Goal: Transaction & Acquisition: Book appointment/travel/reservation

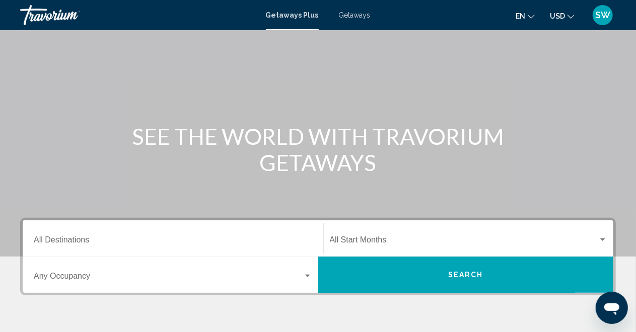
scroll to position [101, 0]
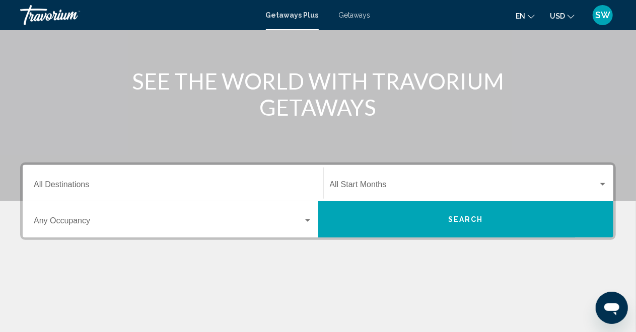
click at [356, 15] on span "Getaways" at bounding box center [355, 15] width 32 height 8
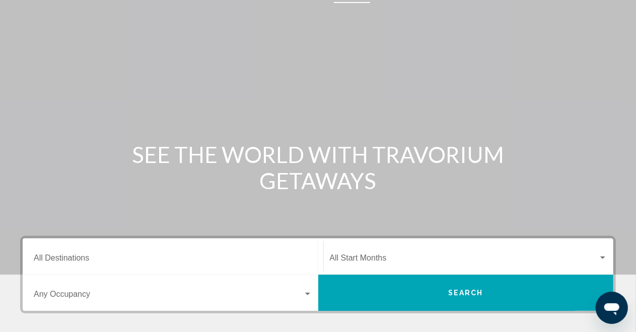
scroll to position [50, 0]
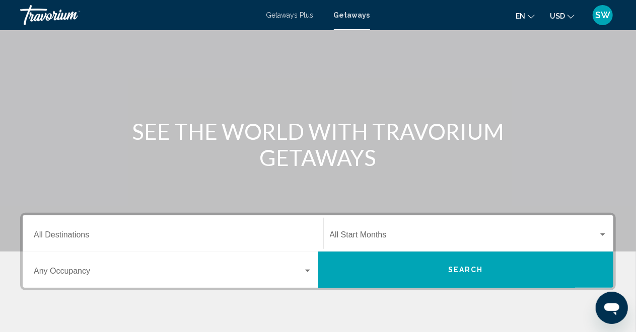
click at [310, 272] on div "Search widget" at bounding box center [307, 271] width 9 height 8
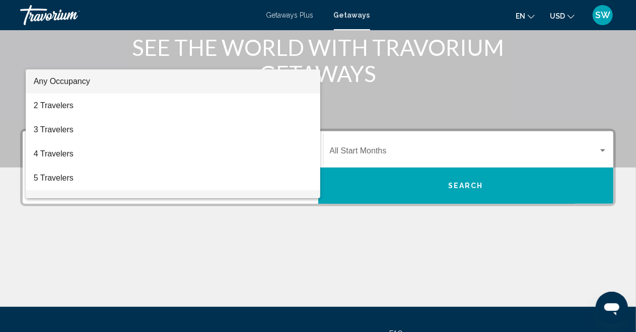
scroll to position [129, 0]
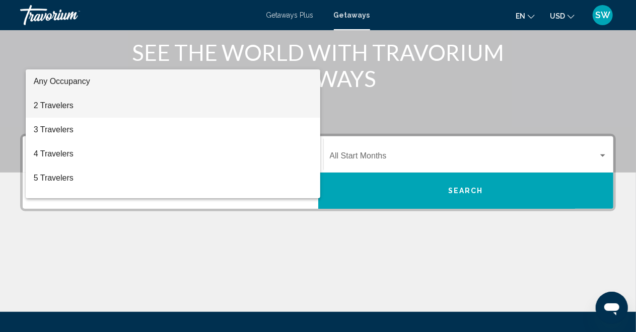
click at [72, 104] on span "2 Travelers" at bounding box center [173, 106] width 279 height 24
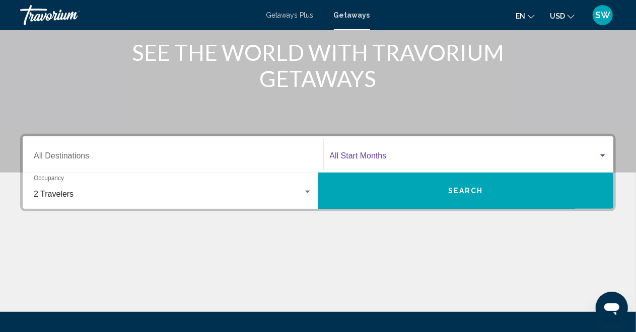
click at [365, 156] on span "Search widget" at bounding box center [464, 158] width 269 height 9
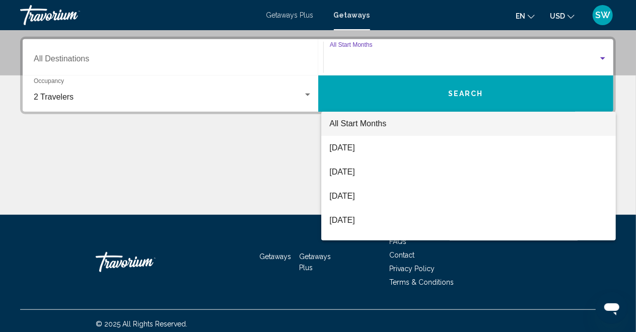
scroll to position [230, 0]
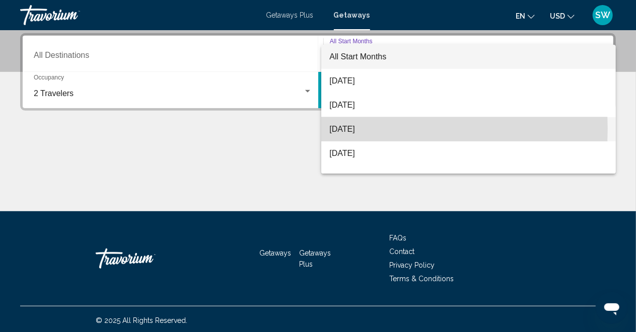
click at [351, 129] on span "[DATE]" at bounding box center [468, 129] width 278 height 24
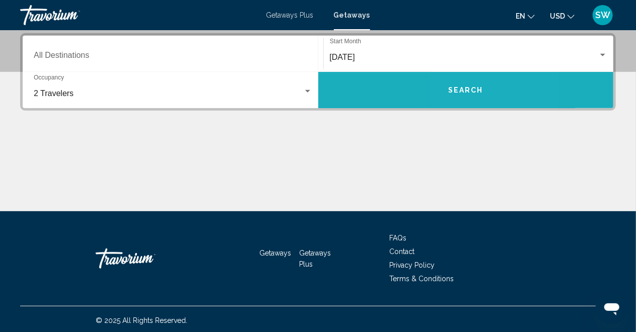
click at [459, 97] on button "Search" at bounding box center [466, 90] width 296 height 36
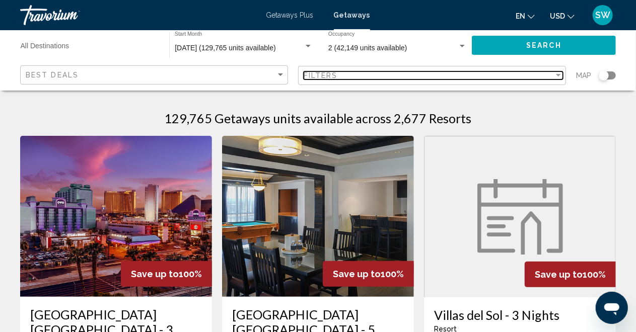
click at [559, 76] on div "Filter" at bounding box center [558, 75] width 5 height 3
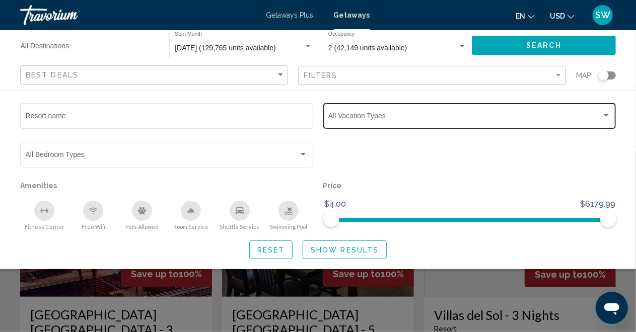
click at [604, 118] on div "Search widget" at bounding box center [606, 116] width 9 height 8
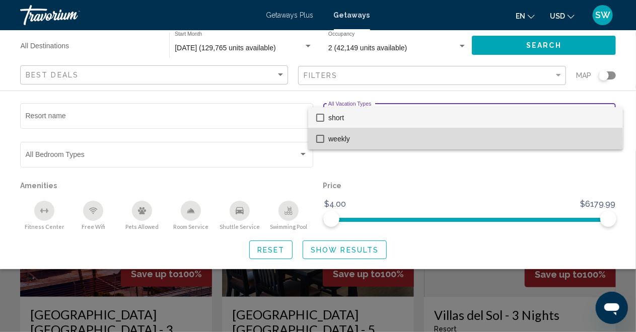
click at [320, 140] on mat-pseudo-checkbox at bounding box center [320, 139] width 8 height 8
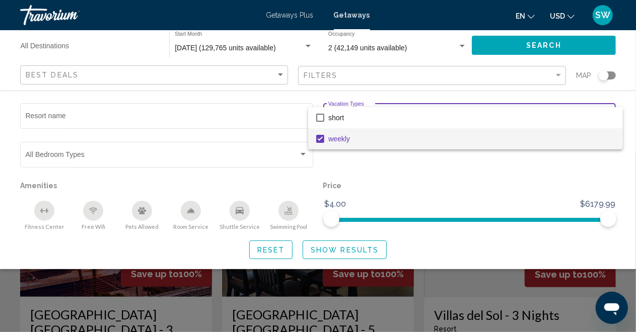
click at [340, 252] on div at bounding box center [318, 166] width 636 height 332
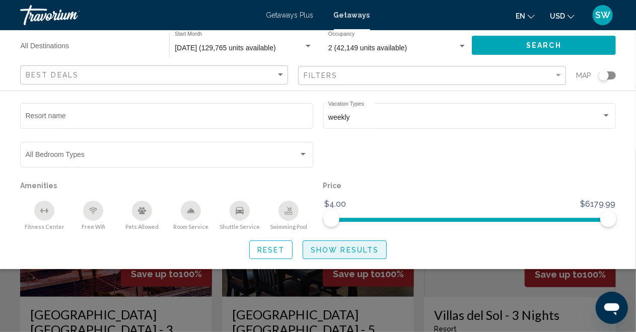
click at [340, 252] on span "Show Results" at bounding box center [345, 250] width 68 height 8
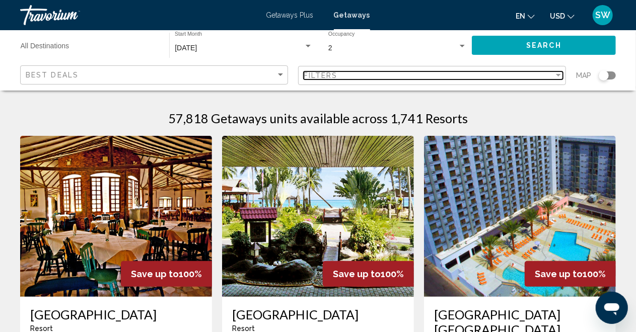
click at [558, 75] on div "Filter" at bounding box center [558, 75] width 5 height 3
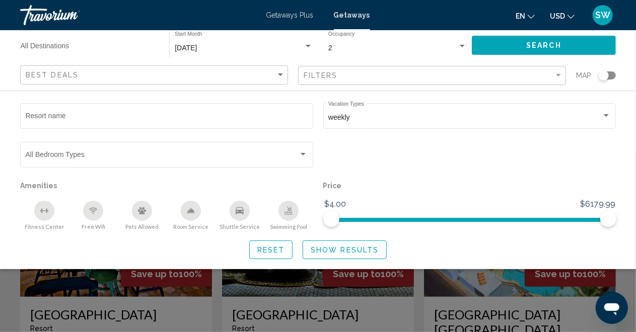
click at [52, 47] on input "Destination All Destinations" at bounding box center [90, 48] width 139 height 8
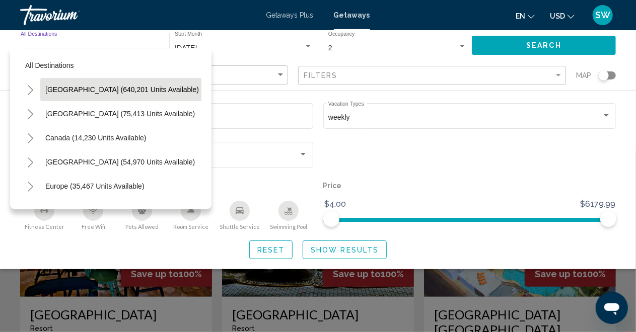
click at [72, 91] on span "United States (640,201 units available)" at bounding box center [122, 90] width 154 height 8
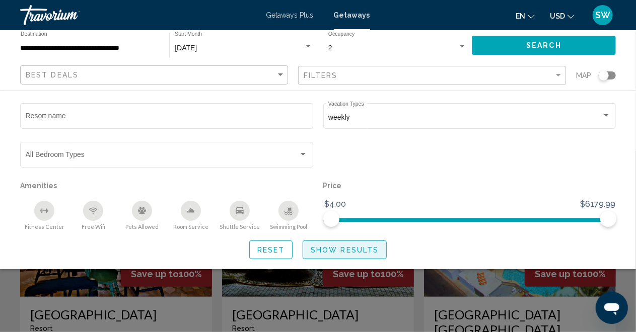
click at [342, 249] on span "Show Results" at bounding box center [345, 250] width 68 height 8
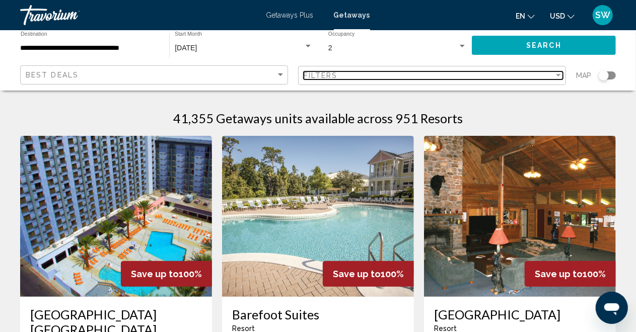
click at [555, 78] on div "Filter" at bounding box center [558, 76] width 9 height 8
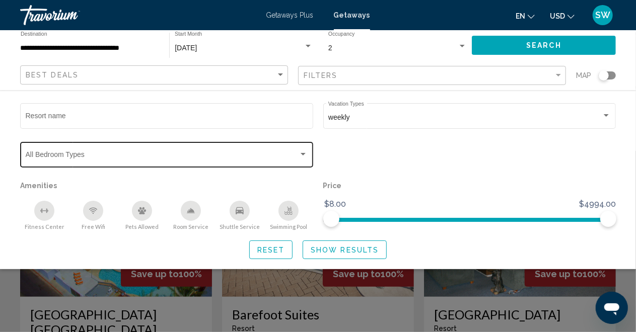
click at [304, 156] on div "Search widget" at bounding box center [303, 154] width 5 height 3
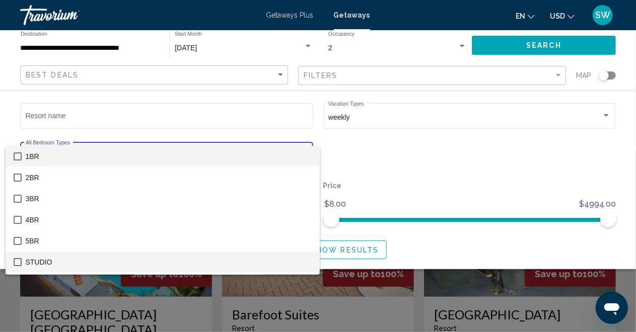
click at [16, 264] on mat-pseudo-checkbox at bounding box center [18, 262] width 8 height 8
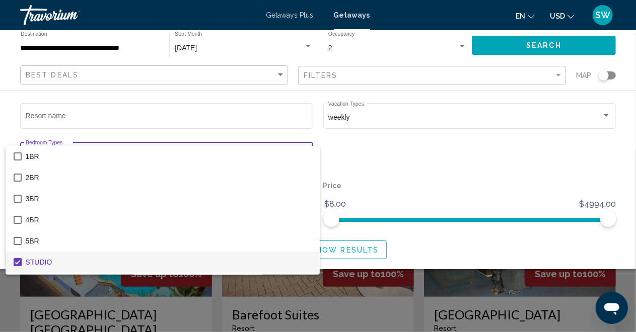
click at [423, 182] on div at bounding box center [318, 166] width 636 height 332
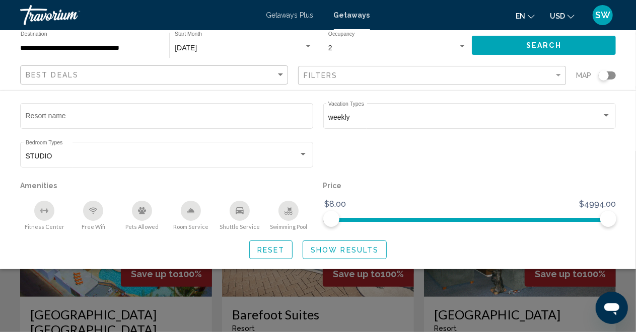
click at [93, 213] on icon "Free Wifi" at bounding box center [93, 211] width 8 height 8
click at [197, 213] on div "Room Service" at bounding box center [191, 211] width 20 height 20
click at [241, 215] on icon "Shuttle Service" at bounding box center [240, 211] width 8 height 8
click at [293, 221] on button "Swimming Pool" at bounding box center [288, 215] width 49 height 30
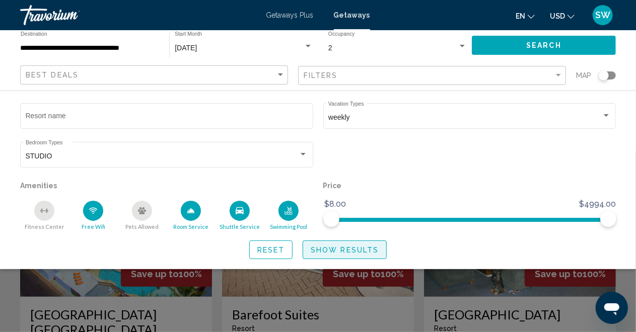
click at [350, 253] on span "Show Results" at bounding box center [345, 250] width 68 height 8
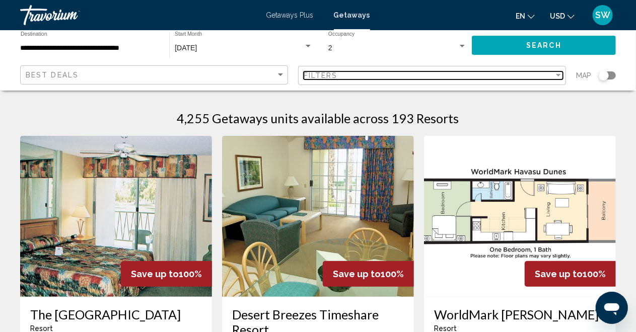
click at [558, 75] on div "Filter" at bounding box center [558, 75] width 5 height 3
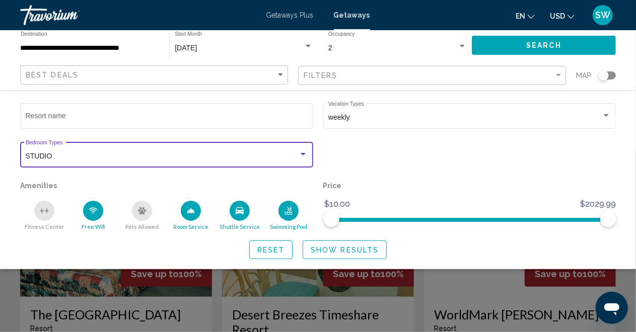
click at [302, 155] on div "Search widget" at bounding box center [303, 154] width 5 height 3
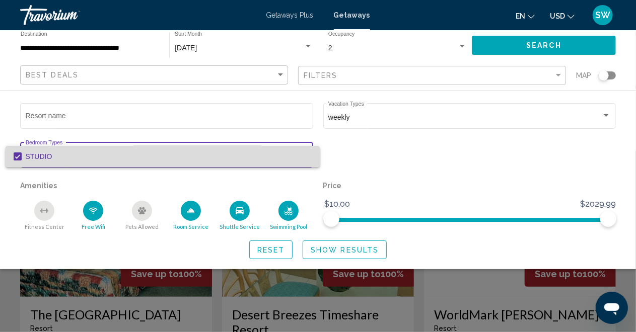
click at [302, 155] on span "STUDIO" at bounding box center [169, 156] width 287 height 21
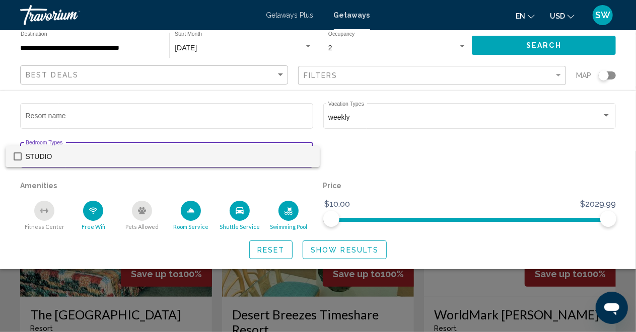
click at [17, 157] on mat-pseudo-checkbox at bounding box center [18, 157] width 8 height 8
click at [18, 158] on mat-pseudo-checkbox at bounding box center [18, 157] width 8 height 8
click at [98, 122] on div at bounding box center [318, 166] width 636 height 332
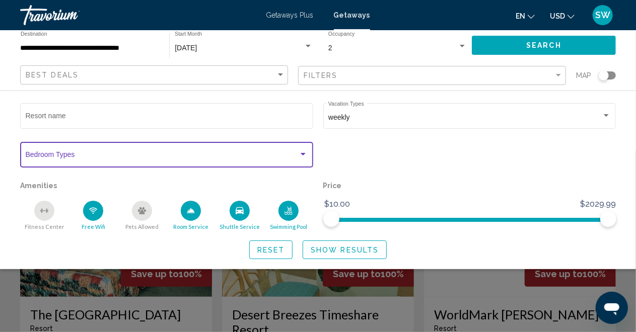
click at [55, 155] on span "Search widget" at bounding box center [163, 157] width 274 height 8
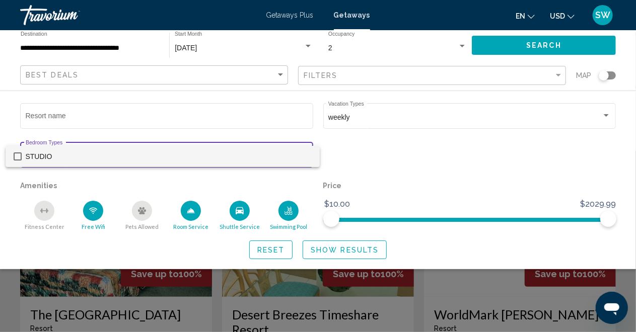
click at [301, 159] on span "STUDIO" at bounding box center [169, 156] width 287 height 21
click at [316, 162] on mat-option "STUDIO" at bounding box center [163, 156] width 315 height 21
click at [196, 125] on div at bounding box center [318, 166] width 636 height 332
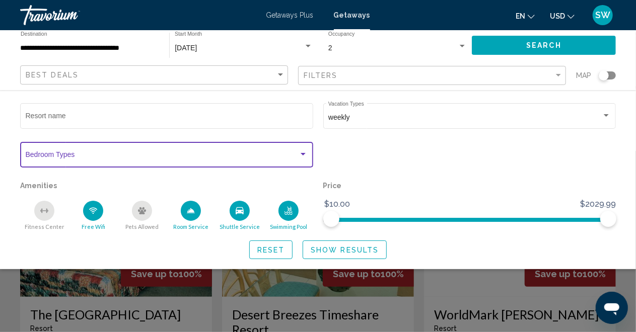
click at [305, 154] on div "Search widget" at bounding box center [303, 154] width 5 height 3
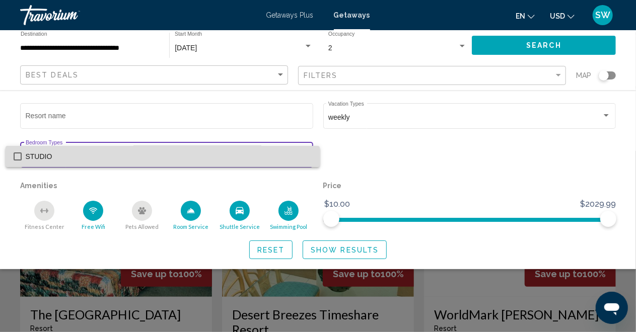
drag, startPoint x: 305, startPoint y: 154, endPoint x: 304, endPoint y: 159, distance: 5.6
click at [304, 159] on span "STUDIO" at bounding box center [169, 156] width 287 height 21
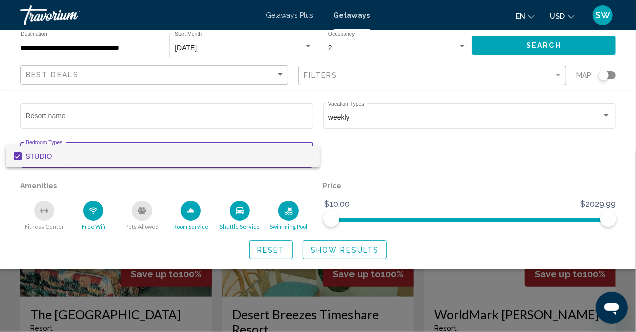
click at [21, 156] on mat-pseudo-checkbox at bounding box center [18, 157] width 8 height 8
click at [266, 187] on div at bounding box center [318, 166] width 636 height 332
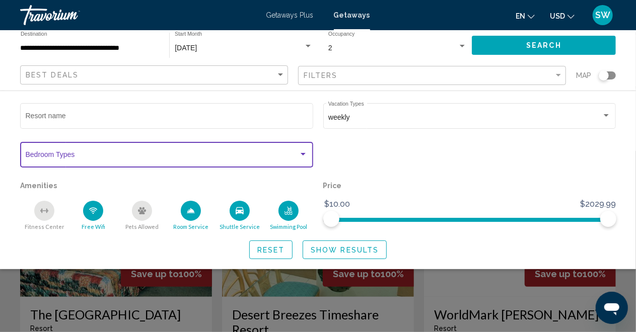
click at [305, 155] on div "Search widget" at bounding box center [303, 154] width 5 height 3
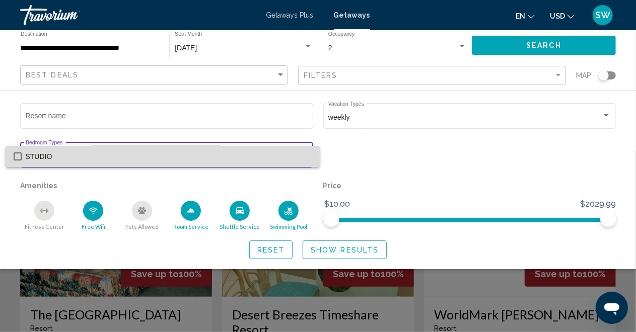
click at [14, 158] on mat-pseudo-checkbox at bounding box center [18, 157] width 8 height 8
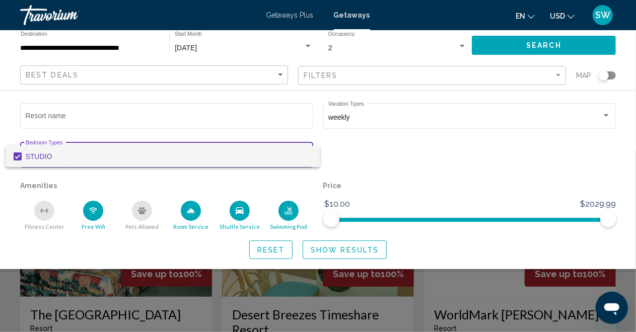
click at [345, 250] on div at bounding box center [318, 166] width 636 height 332
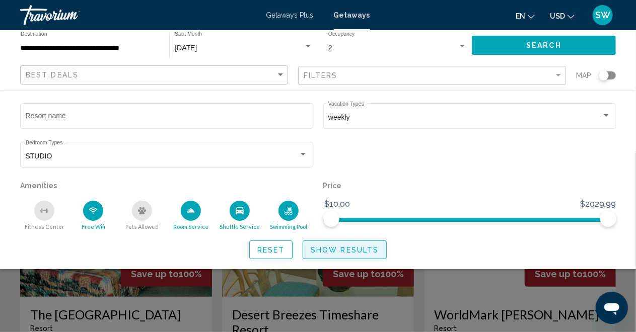
click at [366, 258] on button "Show Results" at bounding box center [345, 250] width 84 height 19
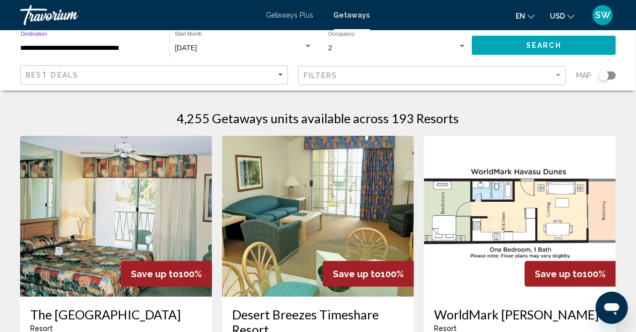
click at [106, 48] on input "**********" at bounding box center [90, 48] width 139 height 8
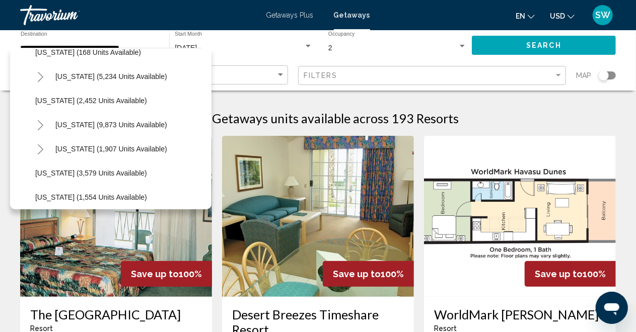
scroll to position [541, 0]
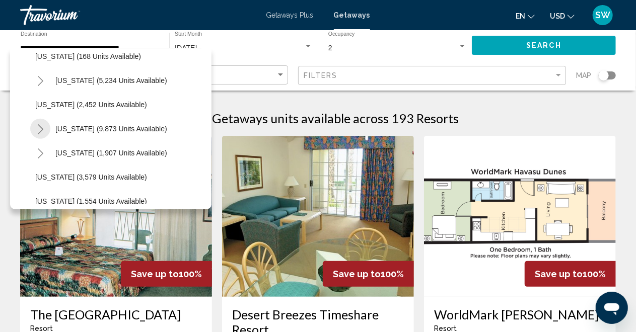
click at [42, 126] on icon "Toggle Nevada (9,873 units available)" at bounding box center [41, 129] width 8 height 10
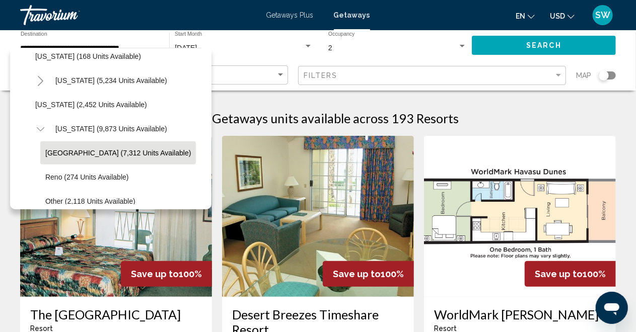
click at [68, 154] on span "Las Vegas (7,312 units available)" at bounding box center [118, 153] width 146 height 8
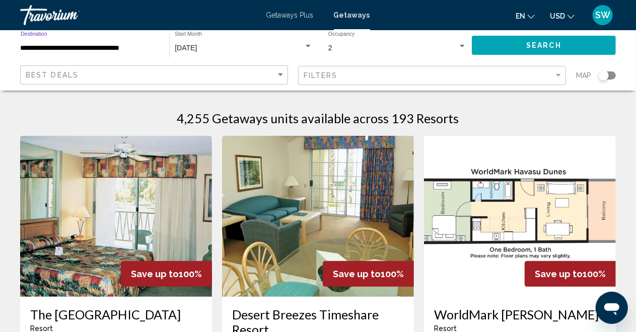
type input "**********"
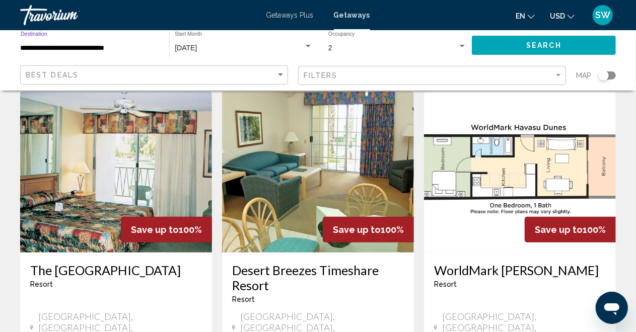
scroll to position [0, 0]
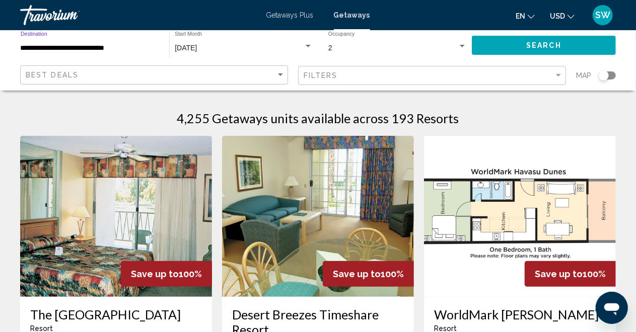
click at [111, 49] on input "**********" at bounding box center [90, 48] width 139 height 8
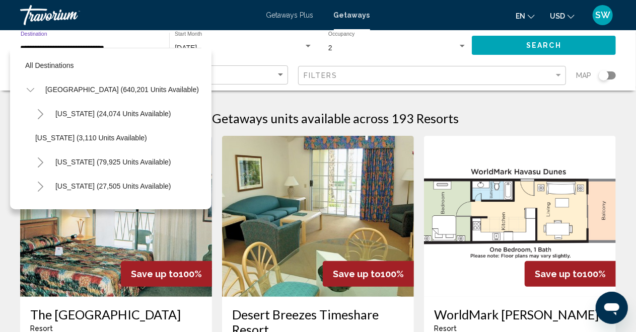
scroll to position [572, 0]
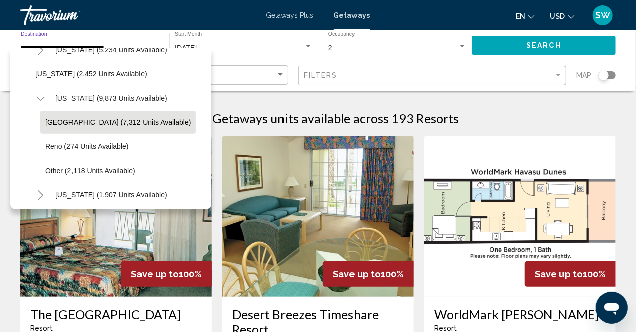
click at [90, 123] on span "Las Vegas (7,312 units available)" at bounding box center [118, 122] width 146 height 8
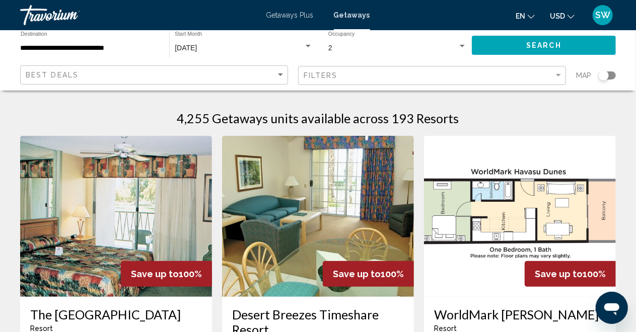
click at [613, 76] on div "Search widget" at bounding box center [607, 76] width 17 height 8
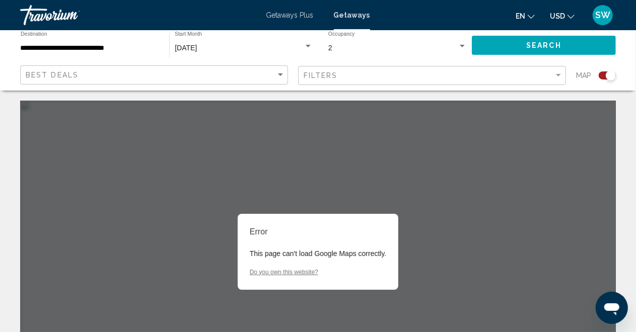
click at [422, 176] on div "Error This page can't load Google Maps correctly. Do you own this website?" at bounding box center [318, 252] width 596 height 302
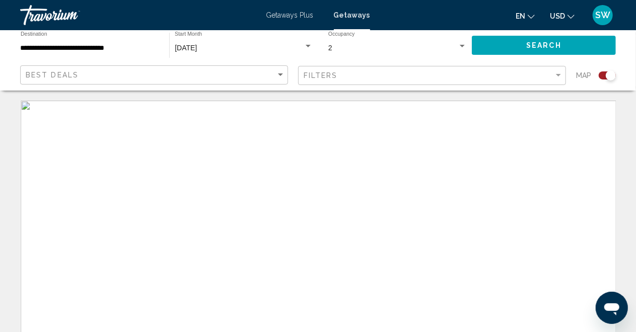
click at [602, 76] on div "Search widget" at bounding box center [607, 76] width 17 height 8
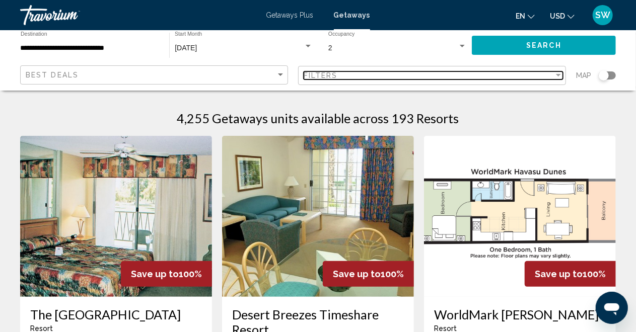
click at [338, 75] on span "Filters" at bounding box center [321, 76] width 34 height 8
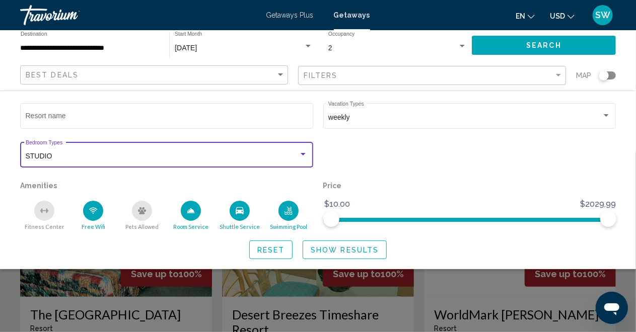
click at [307, 154] on div "Search widget" at bounding box center [303, 155] width 9 height 8
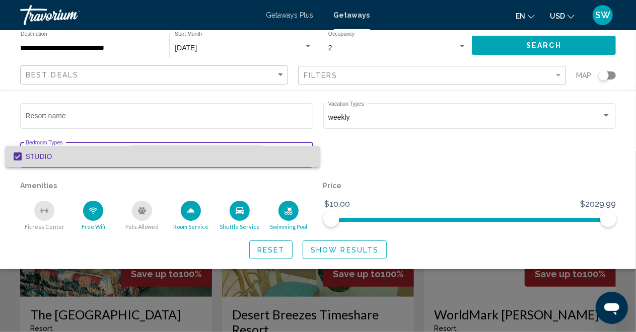
click at [305, 155] on span "STUDIO" at bounding box center [169, 156] width 287 height 21
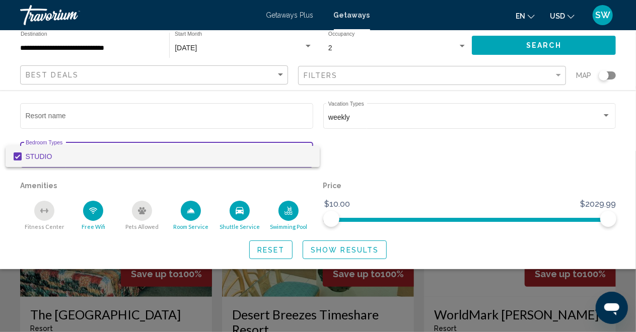
click at [332, 253] on div at bounding box center [318, 166] width 636 height 332
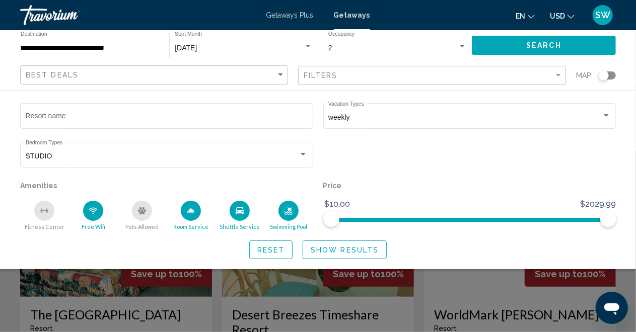
click at [332, 253] on span "Show Results" at bounding box center [345, 250] width 68 height 8
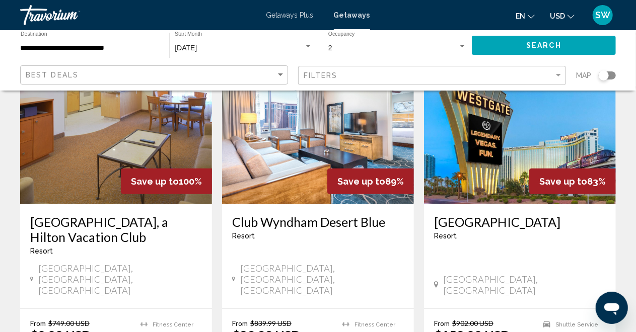
scroll to position [467, 0]
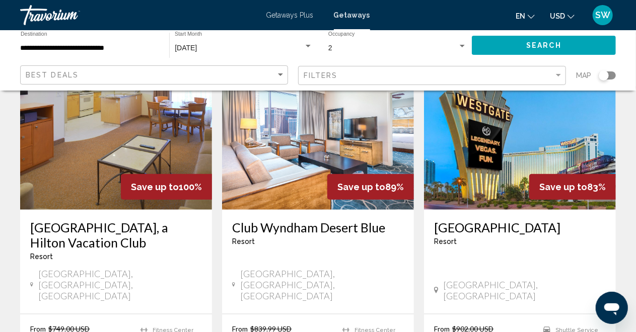
click at [518, 137] on img "Main content" at bounding box center [520, 129] width 192 height 161
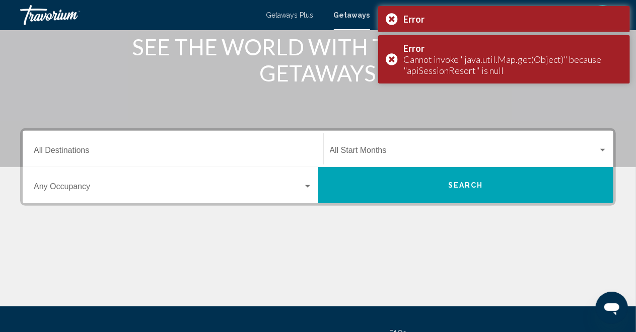
scroll to position [151, 0]
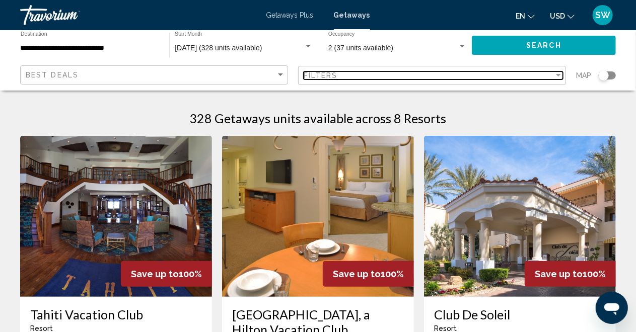
click at [556, 76] on div "Filter" at bounding box center [558, 75] width 5 height 3
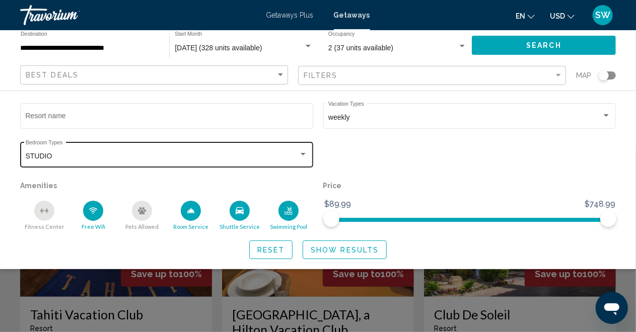
click at [303, 154] on div "Search widget" at bounding box center [303, 154] width 5 height 3
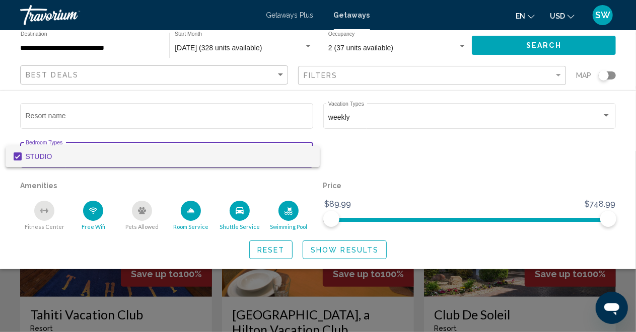
click at [91, 211] on div at bounding box center [318, 166] width 636 height 332
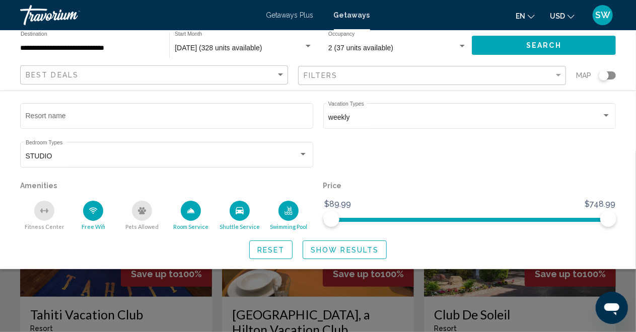
click at [91, 211] on icon "Free Wifi" at bounding box center [94, 211] width 6 height 2
click at [345, 251] on span "Show Results" at bounding box center [345, 250] width 68 height 8
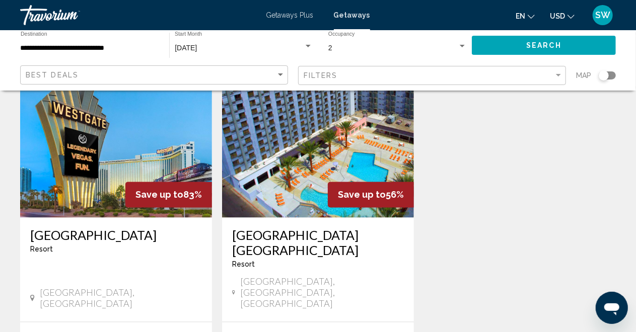
scroll to position [856, 0]
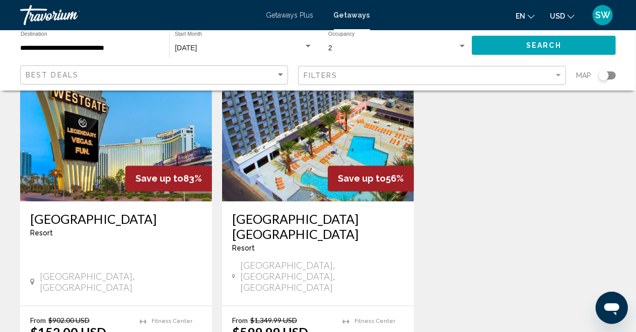
click at [112, 123] on img "Main content" at bounding box center [116, 121] width 192 height 161
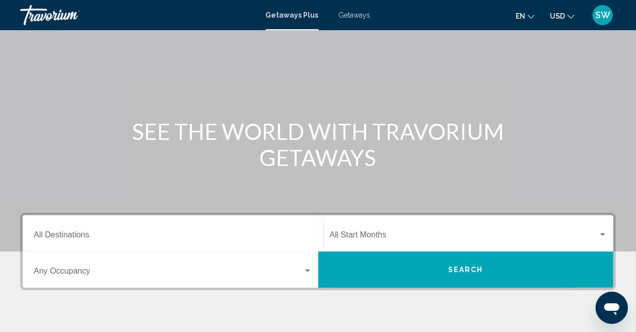
scroll to position [151, 0]
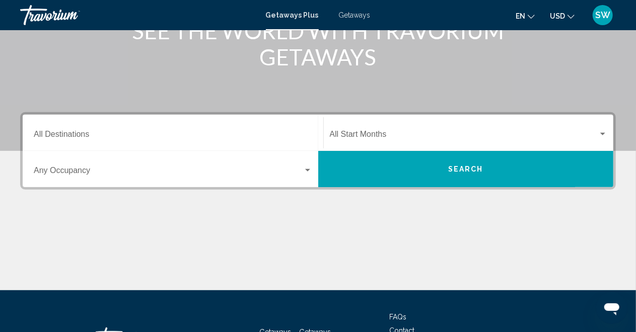
click at [70, 137] on input "Destination All Destinations" at bounding box center [173, 136] width 279 height 9
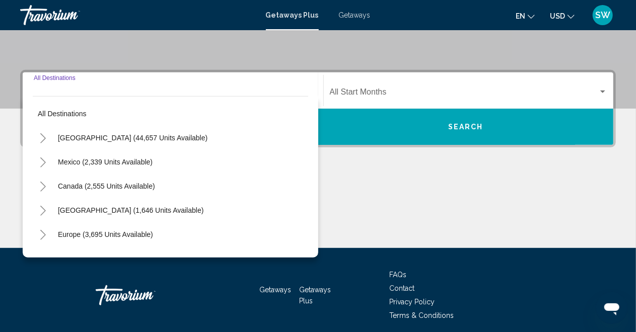
scroll to position [230, 0]
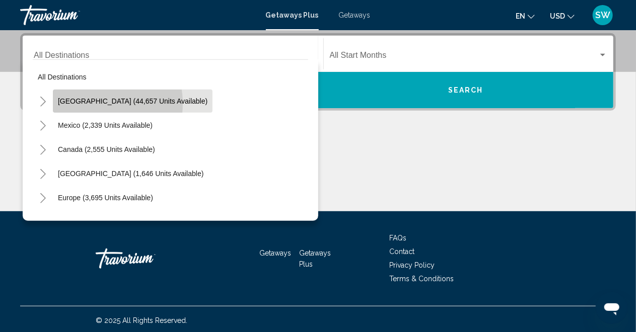
click at [88, 103] on span "[GEOGRAPHIC_DATA] (44,657 units available)" at bounding box center [133, 101] width 150 height 8
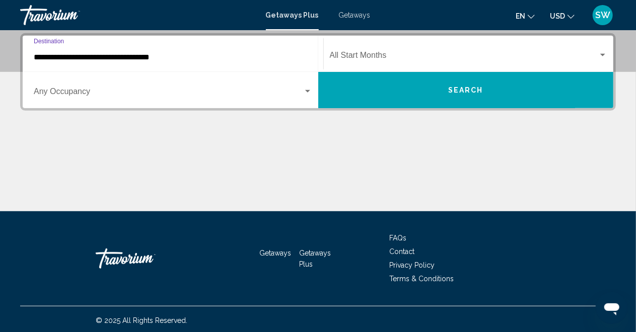
click at [309, 90] on div "Search widget" at bounding box center [307, 91] width 5 height 3
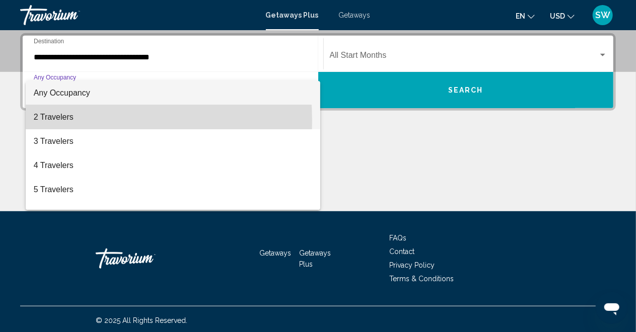
click at [65, 121] on span "2 Travelers" at bounding box center [173, 117] width 279 height 24
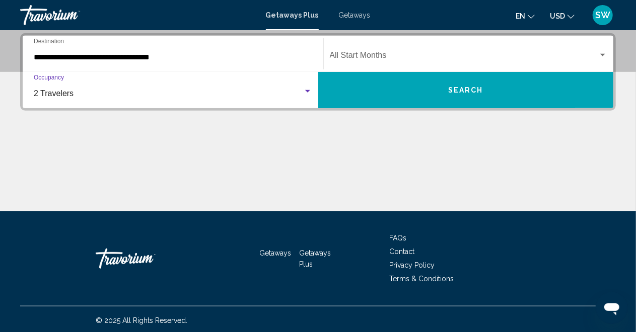
click at [309, 91] on div "Search widget" at bounding box center [307, 91] width 5 height 3
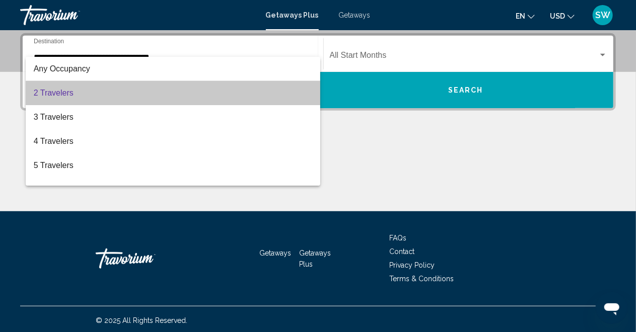
click at [309, 91] on mat-option "2 Travelers" at bounding box center [173, 93] width 295 height 24
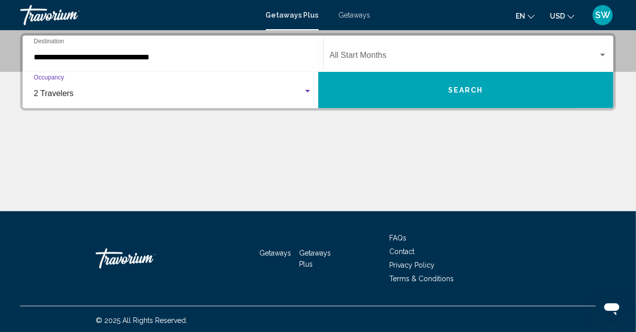
click at [115, 54] on input "**********" at bounding box center [173, 57] width 279 height 9
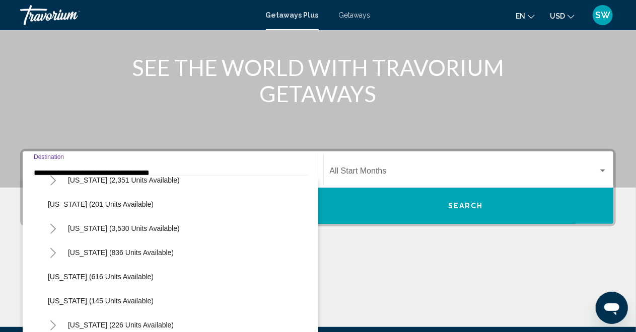
scroll to position [554, 0]
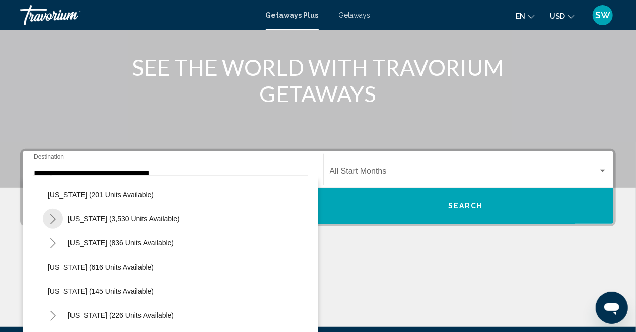
click at [55, 220] on icon "Toggle Nevada (3,530 units available)" at bounding box center [53, 220] width 8 height 10
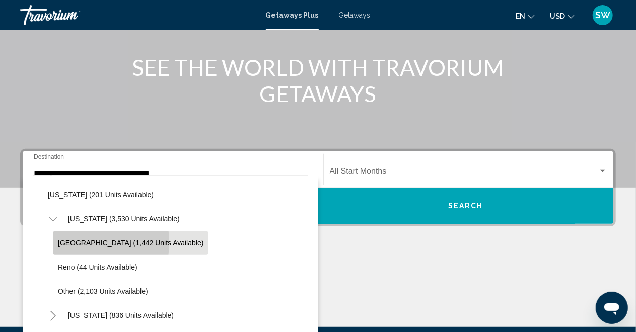
click at [69, 242] on span "[GEOGRAPHIC_DATA] (1,442 units available)" at bounding box center [131, 243] width 146 height 8
type input "**********"
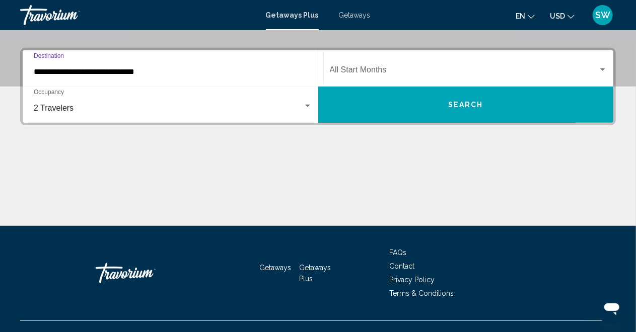
scroll to position [230, 0]
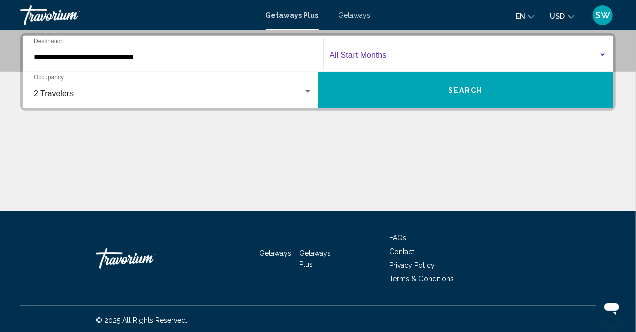
click at [504, 59] on span "Search widget" at bounding box center [464, 57] width 269 height 9
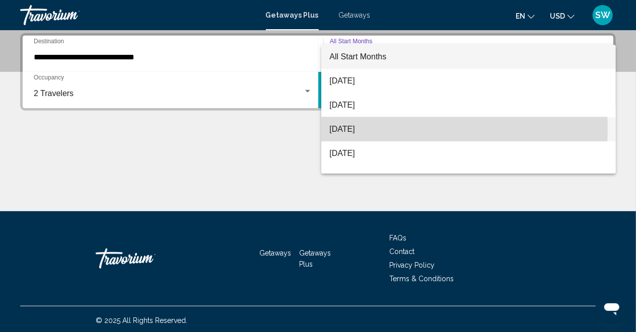
click at [354, 129] on span "[DATE]" at bounding box center [468, 129] width 278 height 24
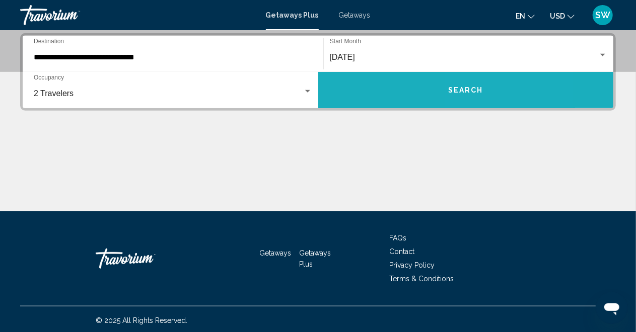
click at [476, 94] on span "Search" at bounding box center [465, 91] width 35 height 8
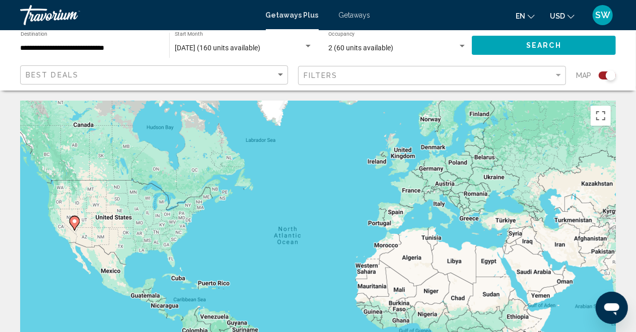
click at [602, 77] on div "Search widget" at bounding box center [607, 76] width 17 height 8
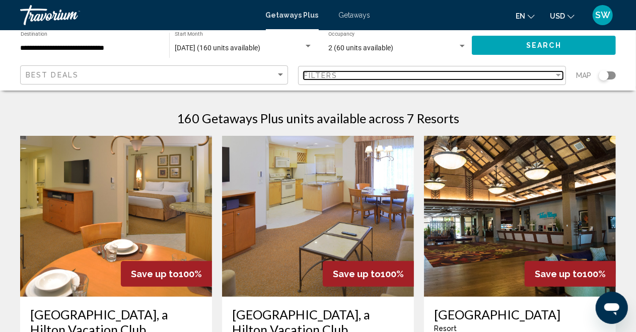
click at [555, 76] on div "Filter" at bounding box center [558, 76] width 9 height 8
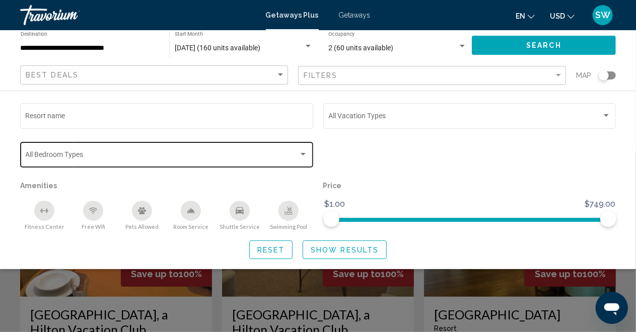
click at [302, 155] on div "Search widget" at bounding box center [303, 154] width 5 height 3
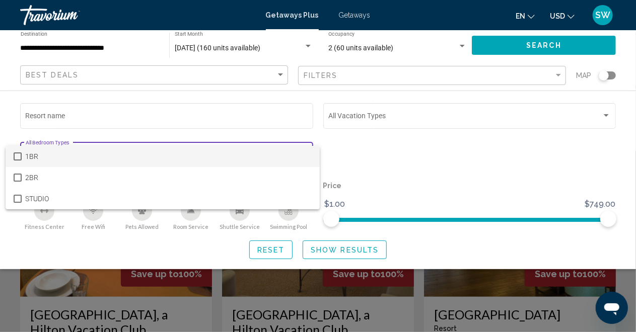
click at [19, 157] on mat-pseudo-checkbox at bounding box center [18, 157] width 8 height 8
click at [605, 116] on div at bounding box center [318, 166] width 636 height 332
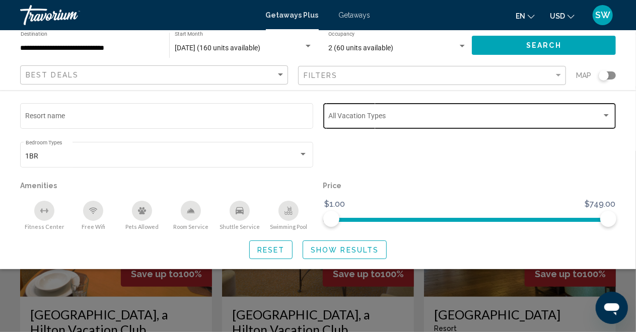
click at [609, 115] on div "Search widget" at bounding box center [606, 116] width 9 height 8
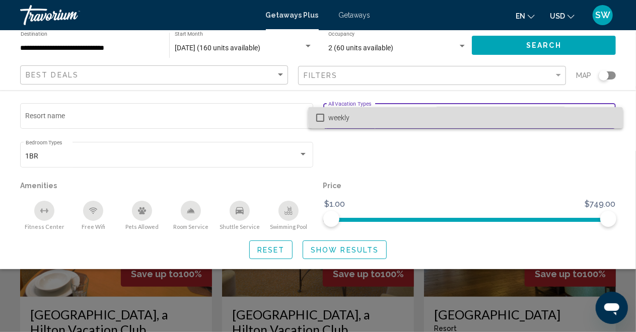
click at [608, 116] on span "weekly" at bounding box center [471, 117] width 287 height 21
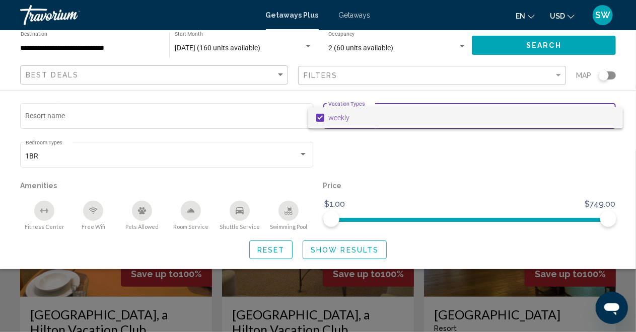
click at [339, 248] on div at bounding box center [318, 166] width 636 height 332
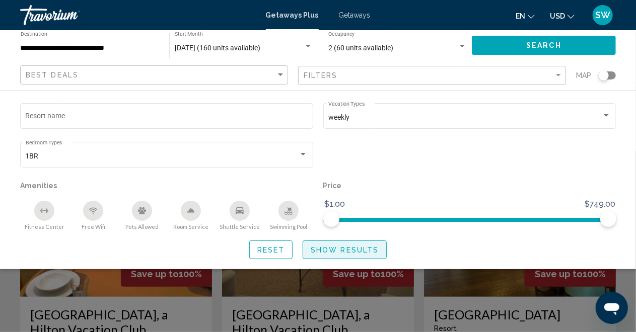
click at [336, 249] on span "Show Results" at bounding box center [345, 250] width 68 height 8
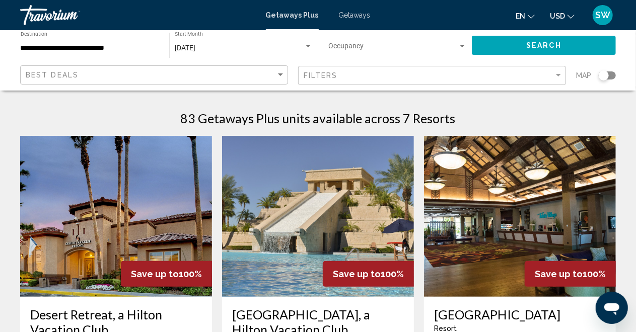
click at [614, 76] on div "Search widget" at bounding box center [607, 76] width 17 height 8
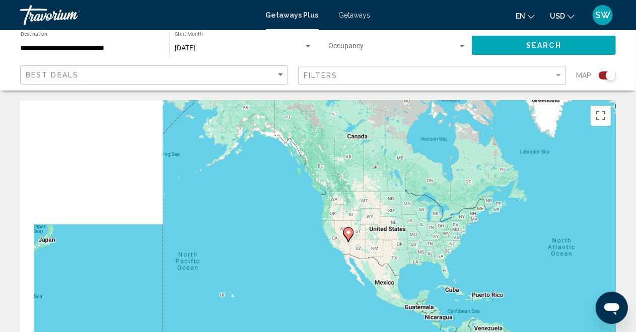
drag, startPoint x: 116, startPoint y: 231, endPoint x: 354, endPoint y: 243, distance: 238.6
click at [387, 242] on div "To activate drag with keyboard, press Alt + Enter. Once in keyboard drag state,…" at bounding box center [318, 252] width 596 height 302
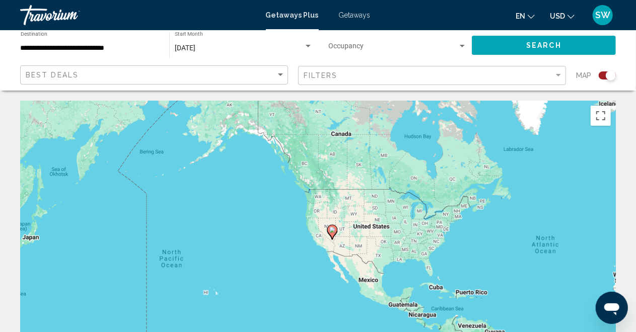
click at [347, 236] on div "To activate drag with keyboard, press Alt + Enter. Once in keyboard drag state,…" at bounding box center [318, 252] width 596 height 302
click at [350, 241] on div "To activate drag with keyboard, press Alt + Enter. Once in keyboard drag state,…" at bounding box center [318, 252] width 596 height 302
click at [332, 229] on image "Main content" at bounding box center [332, 230] width 6 height 6
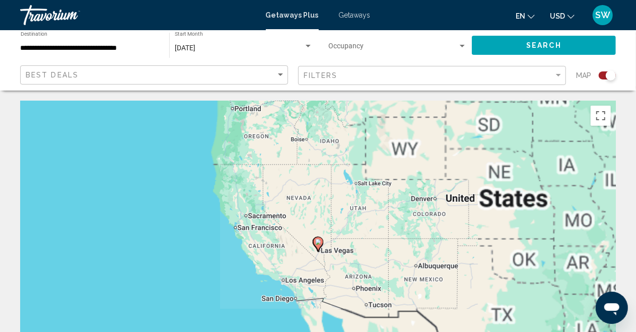
click at [316, 246] on icon "Main content" at bounding box center [317, 244] width 9 height 13
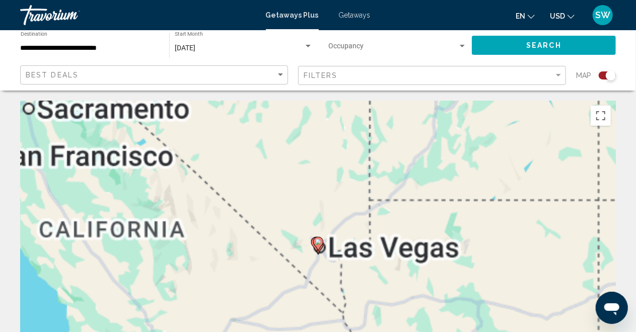
click at [316, 246] on icon "Main content" at bounding box center [317, 244] width 9 height 13
type input "**********"
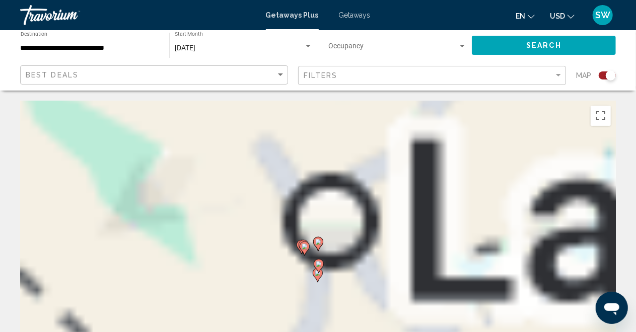
click at [316, 246] on icon "Main content" at bounding box center [317, 244] width 9 height 13
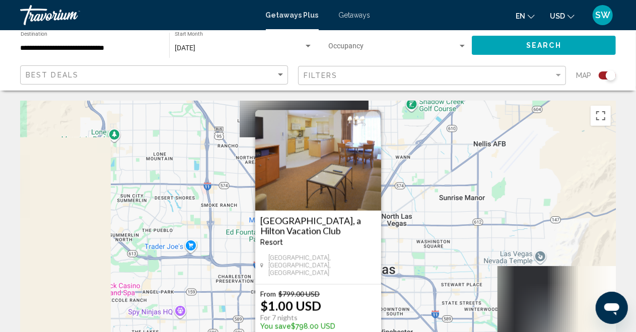
click at [444, 222] on div "To activate drag with keyboard, press Alt + Enter. Once in keyboard drag state,…" at bounding box center [318, 252] width 596 height 302
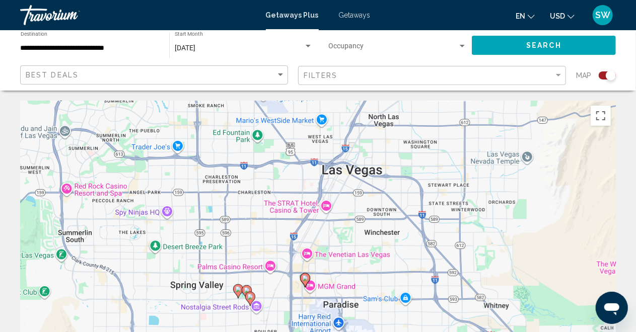
drag, startPoint x: 416, startPoint y: 224, endPoint x: 404, endPoint y: 122, distance: 102.0
click at [404, 122] on div "To activate drag with keyboard, press Alt + Enter. Once in keyboard drag state,…" at bounding box center [318, 252] width 596 height 302
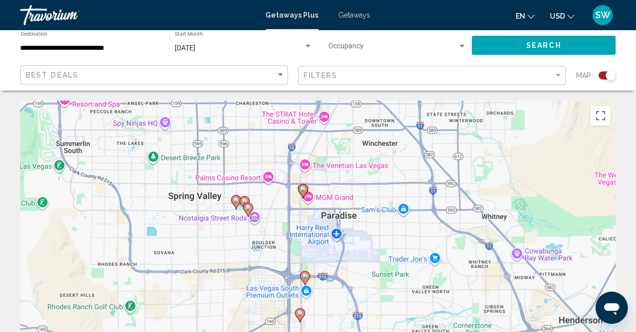
drag, startPoint x: 367, startPoint y: 233, endPoint x: 366, endPoint y: 160, distance: 72.5
click at [366, 160] on div "To activate drag with keyboard, press Alt + Enter. Once in keyboard drag state,…" at bounding box center [318, 252] width 596 height 302
click at [304, 192] on icon "Main content" at bounding box center [302, 191] width 9 height 13
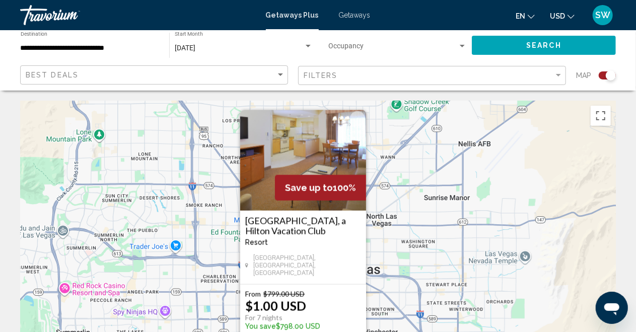
click at [397, 241] on div "To activate drag with keyboard, press Alt + Enter. Once in keyboard drag state,…" at bounding box center [318, 252] width 596 height 302
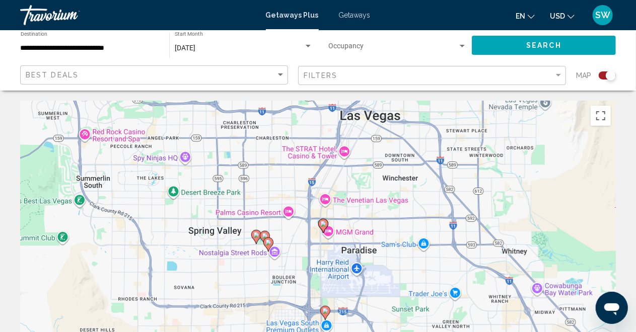
drag, startPoint x: 345, startPoint y: 267, endPoint x: 367, endPoint y: 112, distance: 157.2
click at [367, 112] on div "To activate drag with keyboard, press Alt + Enter. Once in keyboard drag state,…" at bounding box center [318, 252] width 596 height 302
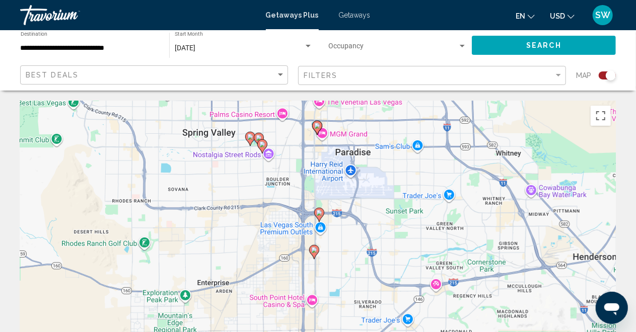
drag, startPoint x: 357, startPoint y: 268, endPoint x: 352, endPoint y: 168, distance: 100.4
click at [352, 168] on div "To activate drag with keyboard, press Alt + Enter. Once in keyboard drag state,…" at bounding box center [318, 252] width 596 height 302
click at [321, 214] on image "Main content" at bounding box center [319, 213] width 6 height 6
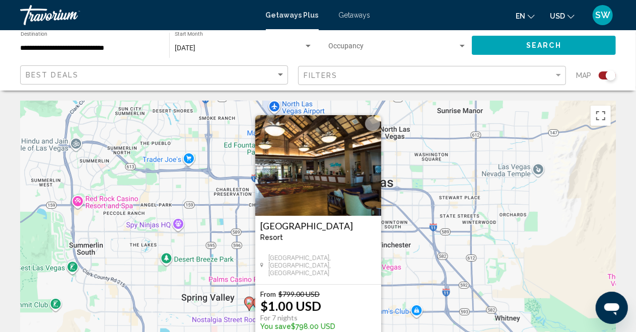
click at [429, 181] on div "To activate drag with keyboard, press Alt + Enter. Once in keyboard drag state,…" at bounding box center [318, 252] width 596 height 302
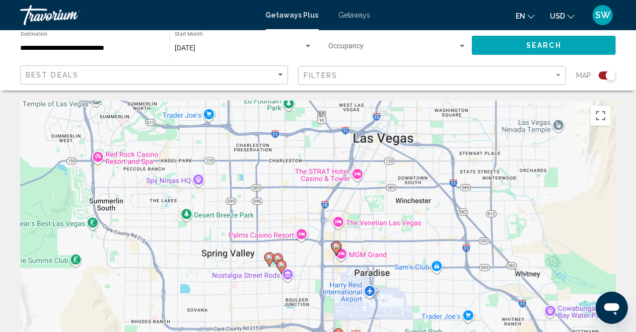
drag, startPoint x: 387, startPoint y: 248, endPoint x: 404, endPoint y: 206, distance: 45.5
click at [404, 206] on div "To activate drag with keyboard, press Alt + Enter. Once in keyboard drag state,…" at bounding box center [318, 252] width 596 height 302
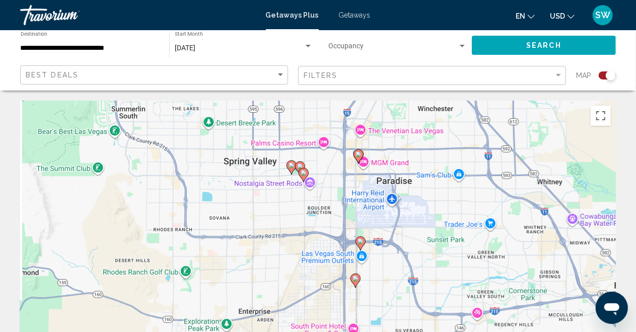
drag, startPoint x: 343, startPoint y: 286, endPoint x: 365, endPoint y: 193, distance: 95.3
click at [365, 193] on div "To activate drag with keyboard, press Alt + Enter. Once in keyboard drag state,…" at bounding box center [318, 252] width 596 height 302
click at [303, 173] on image "Main content" at bounding box center [304, 173] width 6 height 6
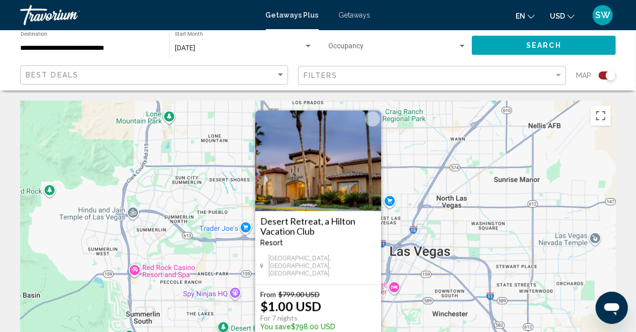
click at [417, 185] on div "To activate drag with keyboard, press Alt + Enter. Once in keyboard drag state,…" at bounding box center [318, 252] width 596 height 302
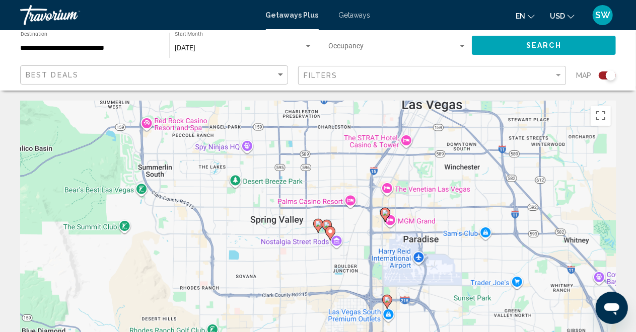
drag, startPoint x: 378, startPoint y: 253, endPoint x: 391, endPoint y: 104, distance: 149.7
click at [391, 104] on div "To activate drag with keyboard, press Alt + Enter. Once in keyboard drag state,…" at bounding box center [318, 252] width 596 height 302
click at [318, 225] on image "Main content" at bounding box center [318, 224] width 6 height 6
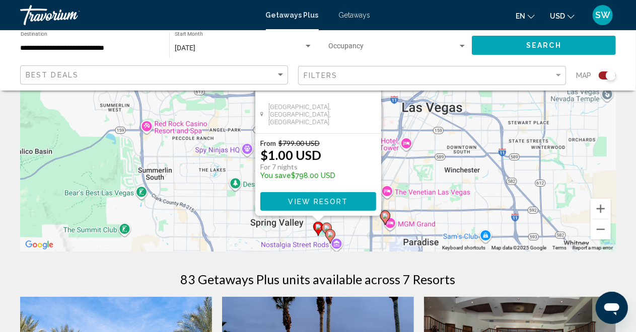
scroll to position [201, 0]
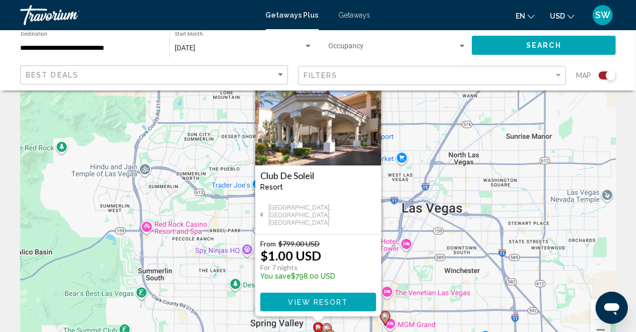
scroll to position [50, 0]
click at [436, 153] on div "To activate drag with keyboard, press Alt + Enter. Once in keyboard drag state,…" at bounding box center [318, 201] width 596 height 302
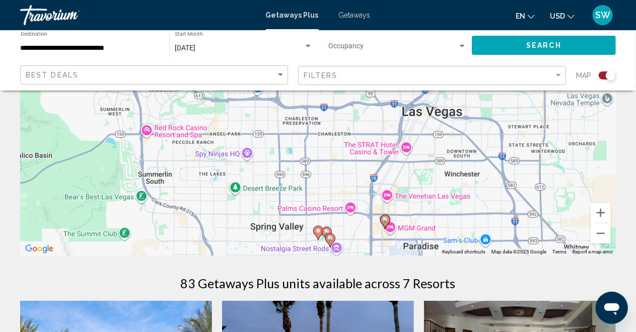
scroll to position [151, 0]
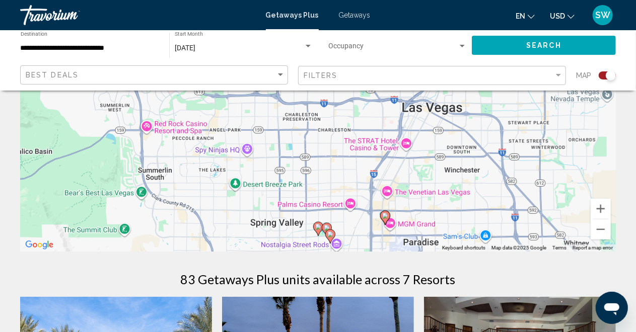
click at [386, 217] on image "Main content" at bounding box center [385, 216] width 6 height 6
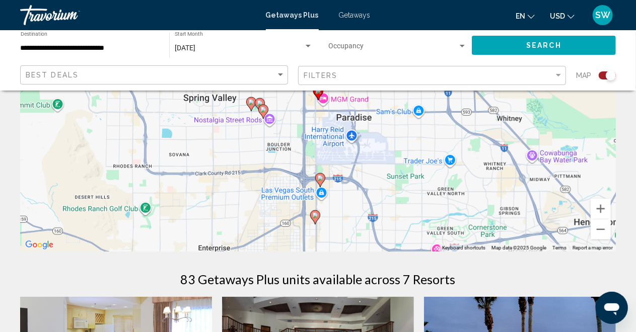
scroll to position [0, 0]
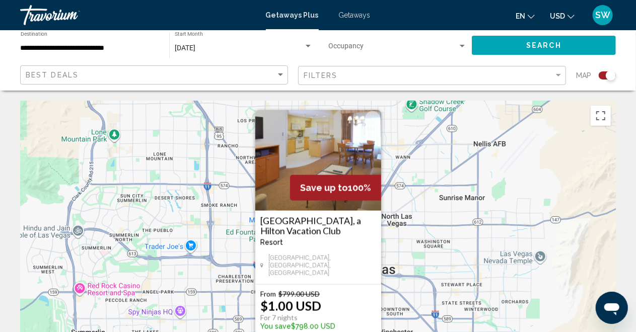
click at [272, 227] on h3 "[GEOGRAPHIC_DATA], a Hilton Vacation Club" at bounding box center [318, 226] width 116 height 20
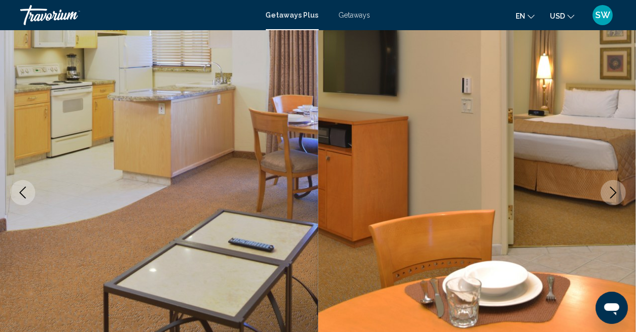
scroll to position [63, 0]
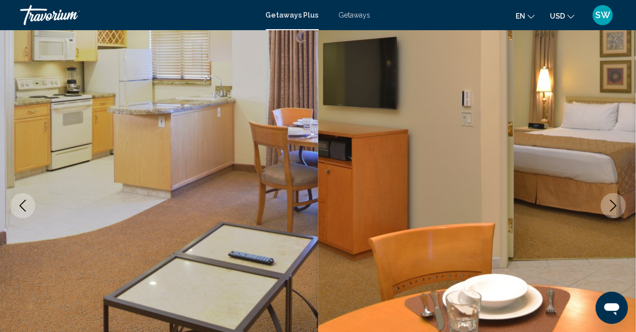
click at [617, 204] on icon "Next image" at bounding box center [614, 206] width 12 height 12
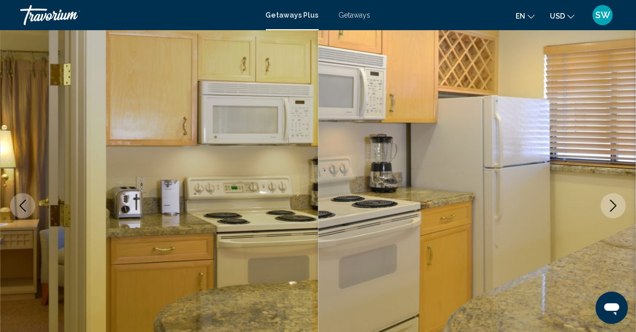
click at [617, 204] on icon "Next image" at bounding box center [614, 206] width 12 height 12
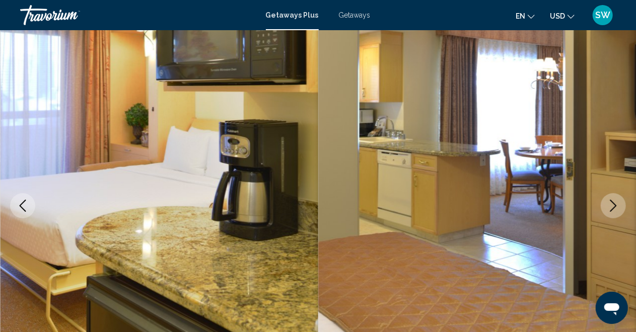
click at [617, 204] on icon "Next image" at bounding box center [614, 206] width 12 height 12
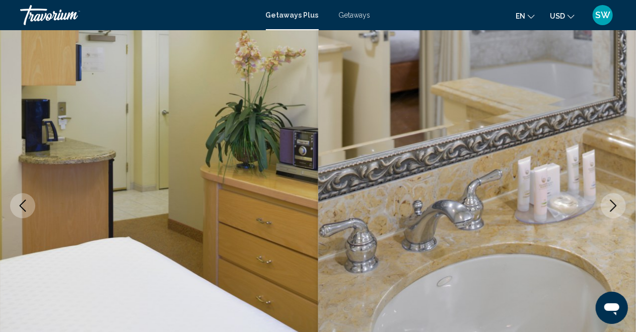
click at [617, 204] on icon "Next image" at bounding box center [614, 206] width 12 height 12
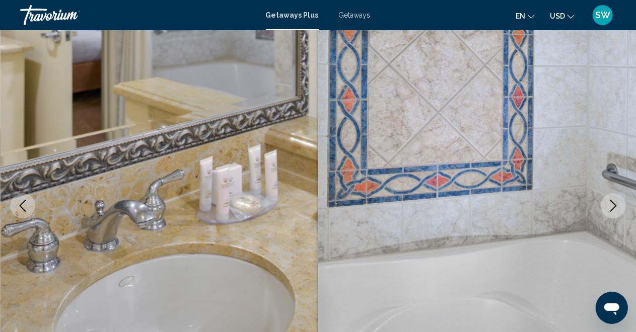
click at [617, 204] on icon "Next image" at bounding box center [614, 206] width 12 height 12
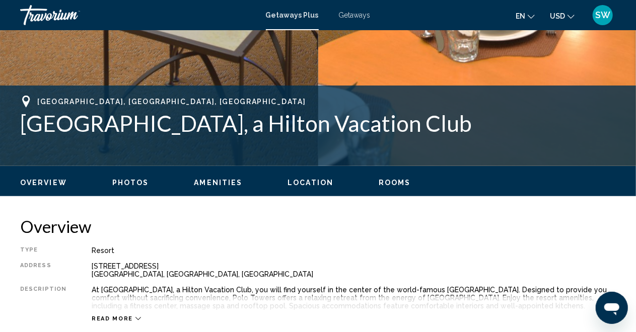
scroll to position [366, 0]
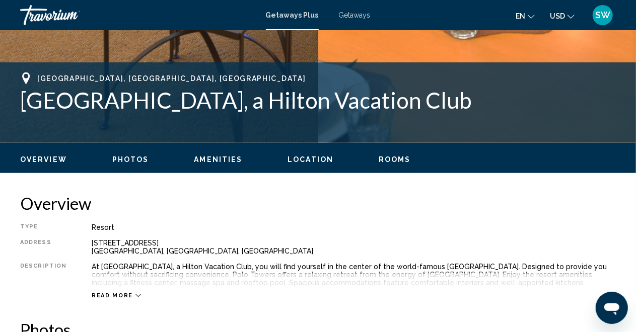
click at [308, 158] on span "Location" at bounding box center [311, 160] width 46 height 8
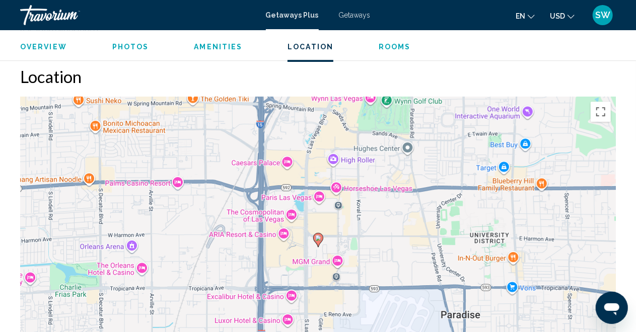
scroll to position [1528, 0]
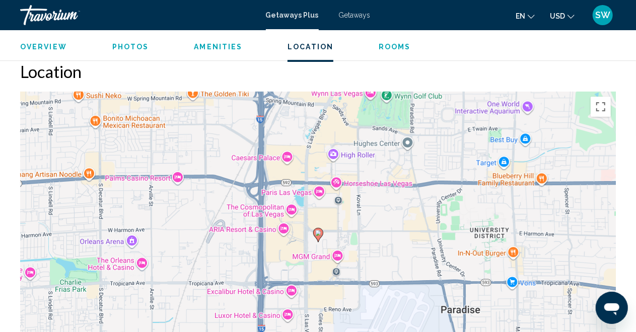
click at [133, 45] on span "Photos" at bounding box center [130, 47] width 37 height 8
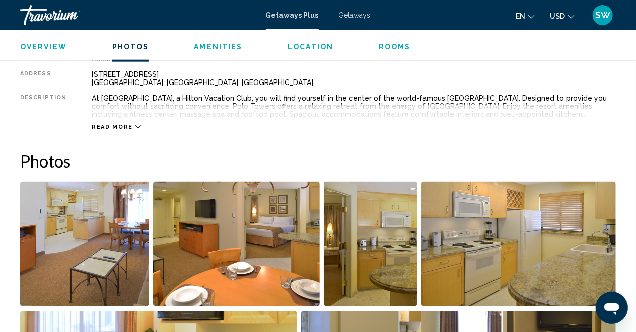
scroll to position [373, 0]
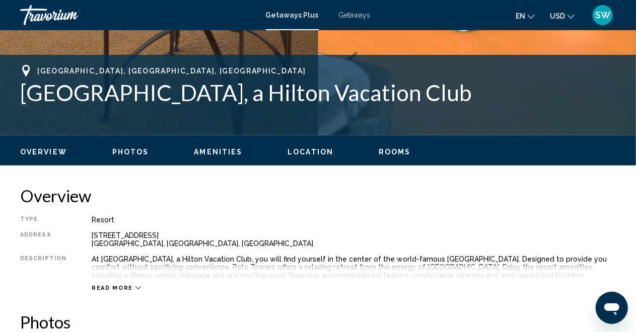
drag, startPoint x: 22, startPoint y: 94, endPoint x: 426, endPoint y: 99, distance: 404.5
click at [429, 99] on h1 "[GEOGRAPHIC_DATA], a Hilton Vacation Club" at bounding box center [318, 93] width 596 height 26
copy h1 "[GEOGRAPHIC_DATA], a Hilton Vacation Club"
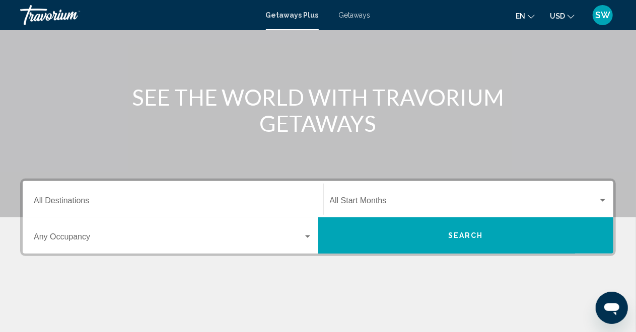
scroll to position [101, 0]
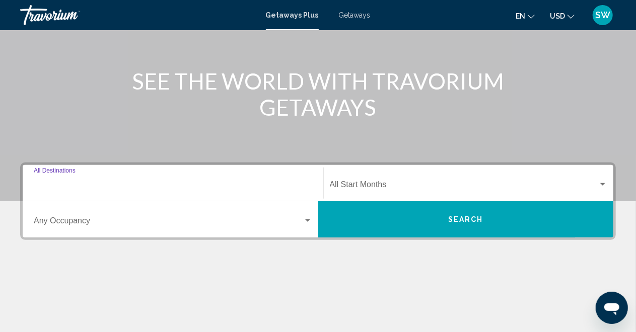
click at [123, 184] on input "Destination All Destinations" at bounding box center [173, 186] width 279 height 9
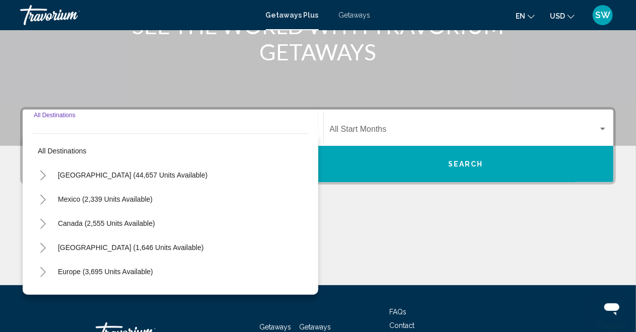
scroll to position [230, 0]
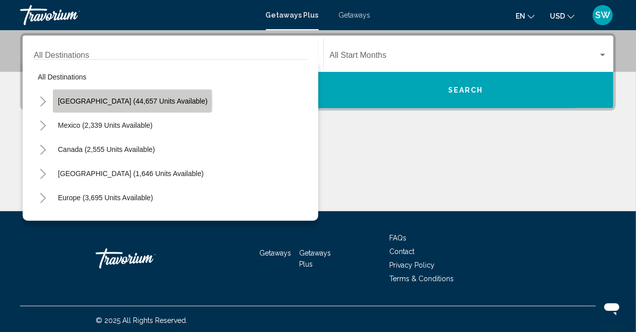
click at [132, 101] on span "[GEOGRAPHIC_DATA] (44,657 units available)" at bounding box center [133, 101] width 150 height 8
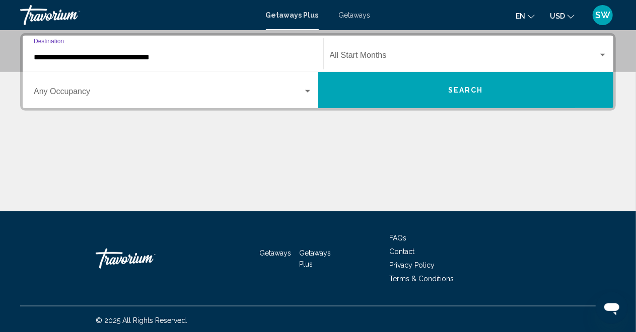
click at [308, 93] on div "Search widget" at bounding box center [307, 92] width 9 height 8
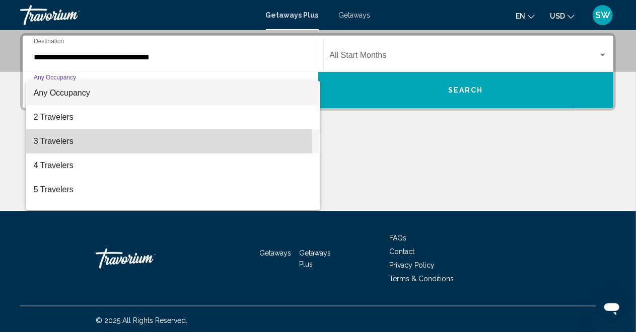
click at [65, 144] on span "3 Travelers" at bounding box center [173, 141] width 279 height 24
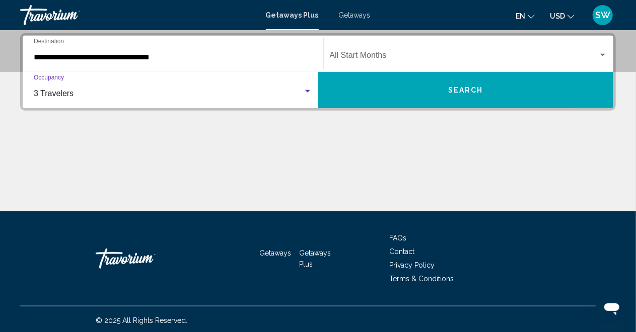
click at [139, 55] on input "**********" at bounding box center [173, 57] width 279 height 9
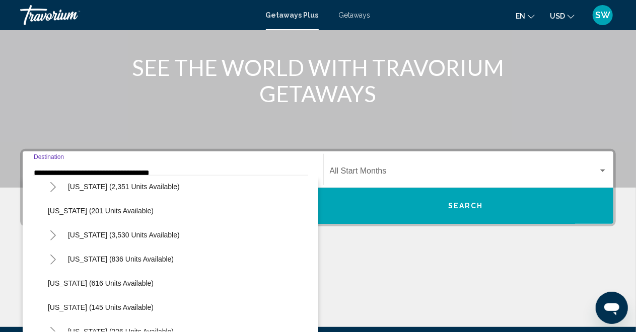
scroll to position [554, 0]
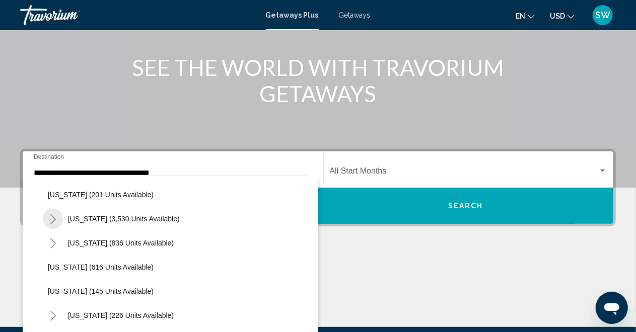
click at [57, 216] on button "Toggle Nevada (3,530 units available)" at bounding box center [53, 219] width 20 height 20
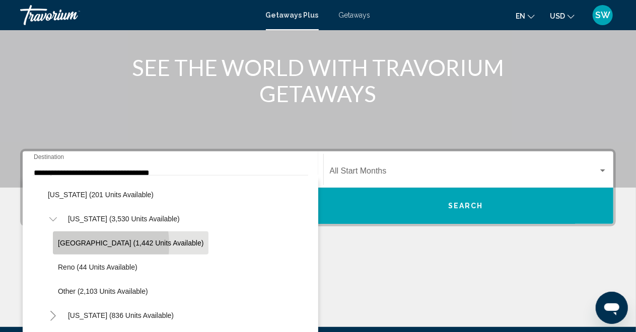
click at [72, 245] on span "Las Vegas (1,442 units available)" at bounding box center [131, 243] width 146 height 8
type input "**********"
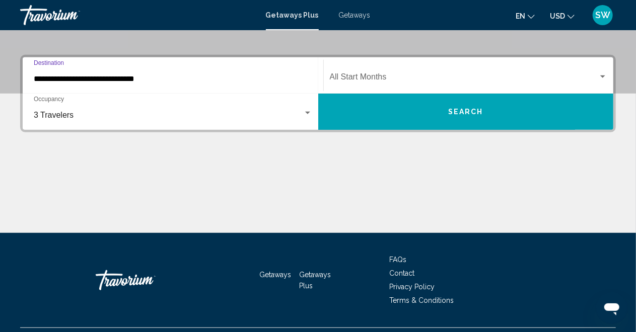
scroll to position [230, 0]
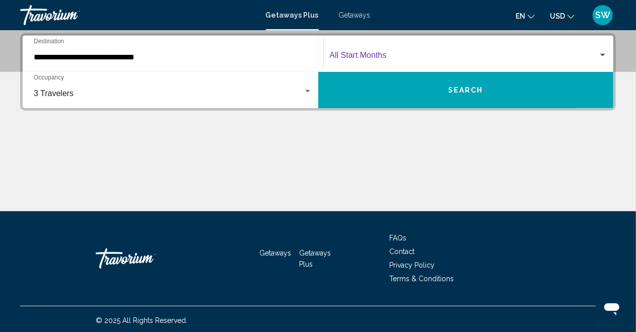
click at [421, 58] on span "Search widget" at bounding box center [464, 57] width 269 height 9
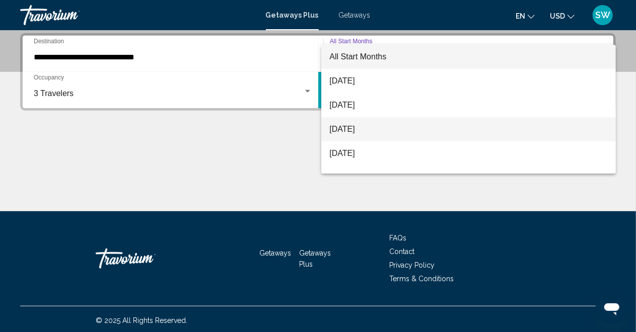
click at [375, 129] on span "October 2025" at bounding box center [468, 129] width 278 height 24
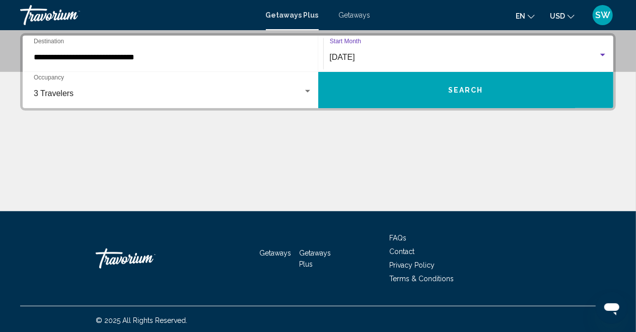
click at [603, 54] on div "Search widget" at bounding box center [602, 55] width 5 height 3
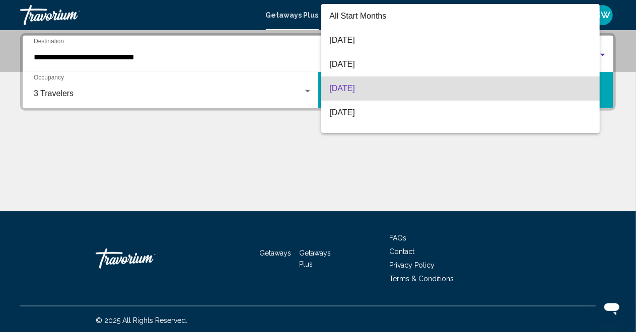
scroll to position [31, 0]
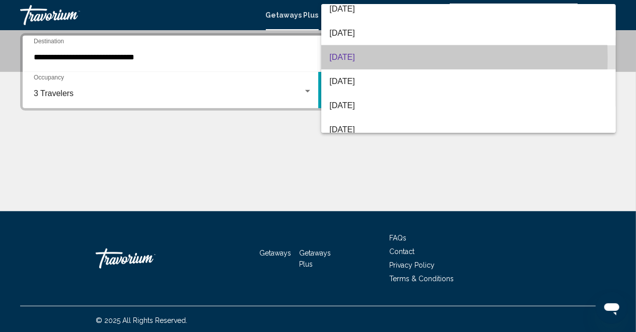
click at [372, 58] on span "October 2025" at bounding box center [468, 57] width 278 height 24
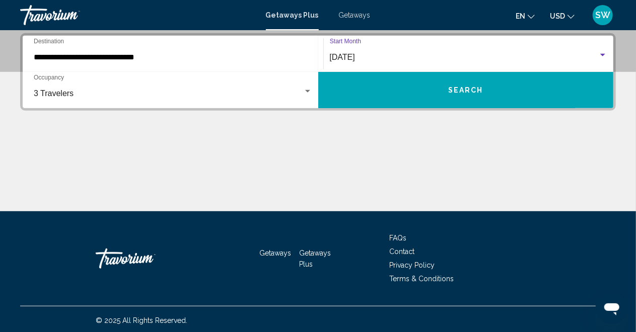
click at [417, 92] on button "Search" at bounding box center [466, 90] width 296 height 36
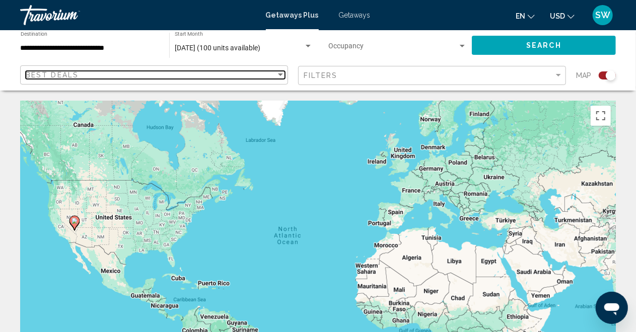
click at [280, 73] on div "Sort by" at bounding box center [280, 75] width 9 height 8
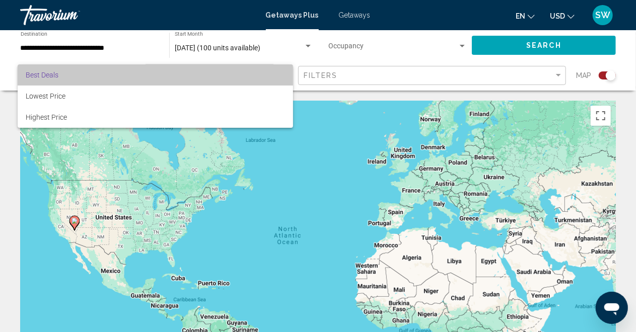
click at [280, 73] on span "Best Deals" at bounding box center [156, 74] width 260 height 21
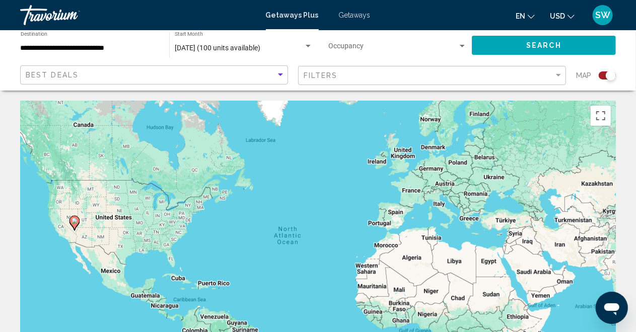
click at [472, 80] on div "Filters" at bounding box center [433, 75] width 259 height 19
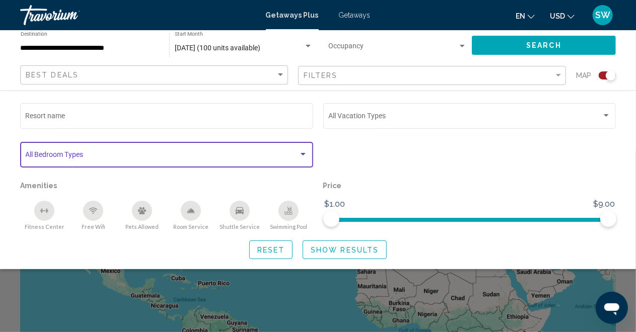
click at [303, 153] on div "Search widget" at bounding box center [303, 155] width 9 height 8
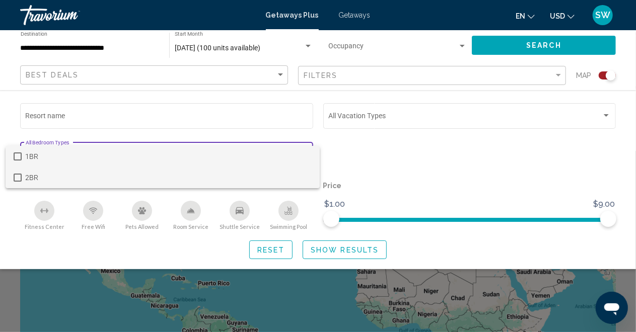
click at [17, 179] on mat-pseudo-checkbox at bounding box center [18, 178] width 8 height 8
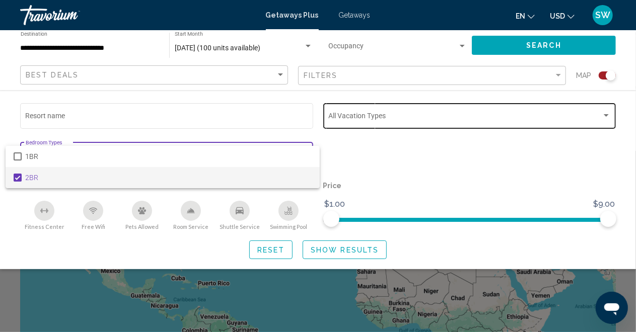
click at [607, 115] on div at bounding box center [318, 166] width 636 height 332
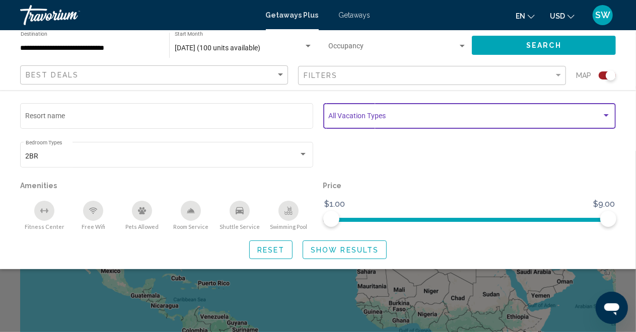
click at [607, 115] on div "Search widget" at bounding box center [606, 115] width 5 height 3
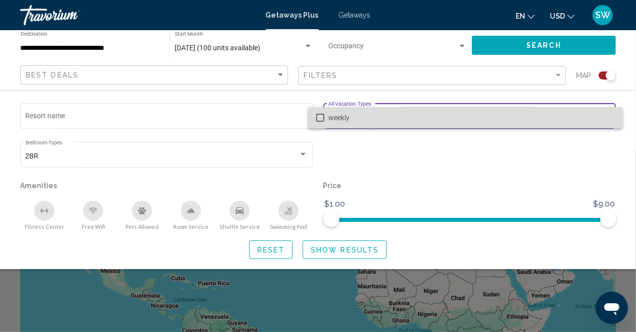
click at [321, 118] on mat-pseudo-checkbox at bounding box center [320, 118] width 8 height 8
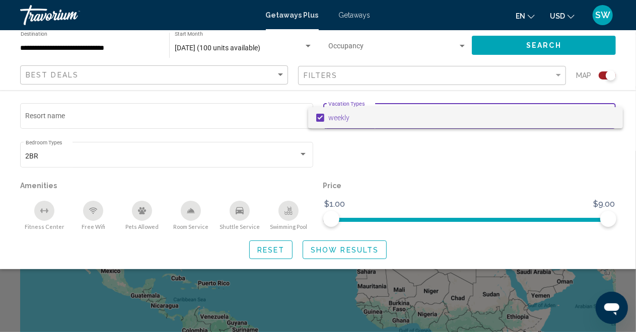
click at [40, 223] on div at bounding box center [318, 166] width 636 height 332
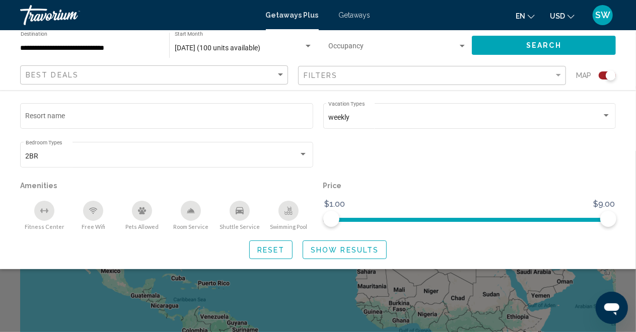
click at [94, 223] on button "Free Wifi" at bounding box center [93, 215] width 49 height 30
click at [42, 218] on div "Fitness Center" at bounding box center [44, 211] width 20 height 20
drag, startPoint x: 191, startPoint y: 213, endPoint x: 226, endPoint y: 216, distance: 34.9
click at [195, 214] on div "Room Service" at bounding box center [191, 211] width 20 height 20
click at [194, 218] on div "Room Service" at bounding box center [191, 211] width 20 height 20
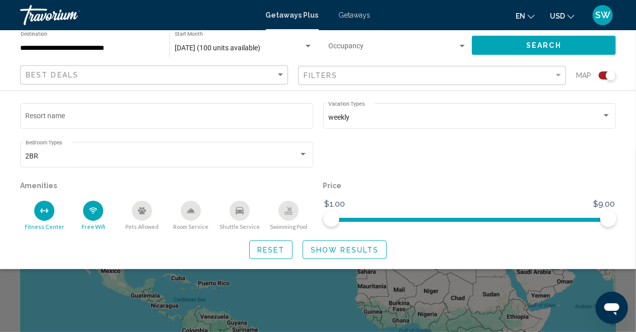
click at [242, 216] on div "Shuttle Service" at bounding box center [240, 211] width 20 height 20
click at [343, 253] on span "Show Results" at bounding box center [345, 250] width 68 height 8
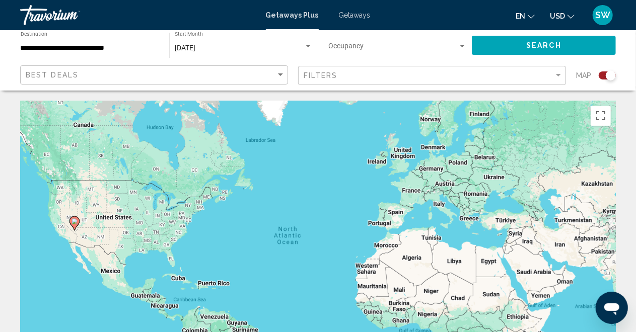
click at [76, 227] on icon "Main content" at bounding box center [74, 223] width 9 height 13
click at [74, 223] on image "Main content" at bounding box center [75, 222] width 6 height 6
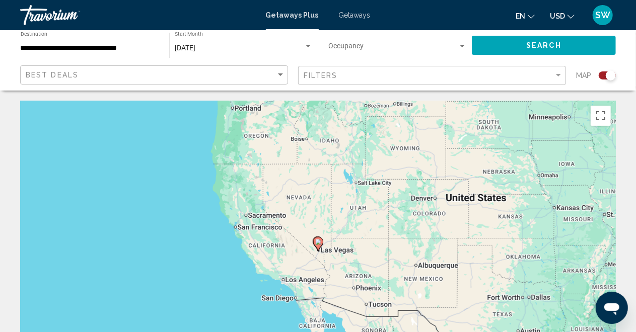
click at [319, 246] on icon "Main content" at bounding box center [317, 244] width 9 height 13
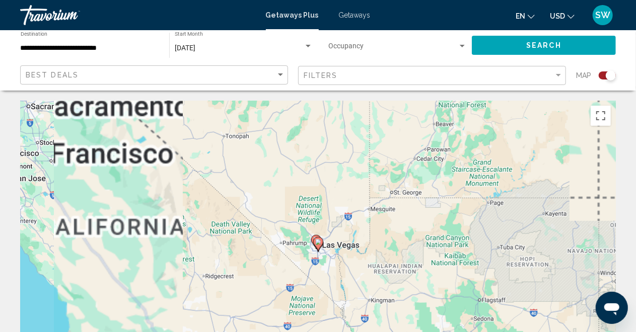
click at [316, 244] on image "Main content" at bounding box center [318, 242] width 6 height 6
type input "**********"
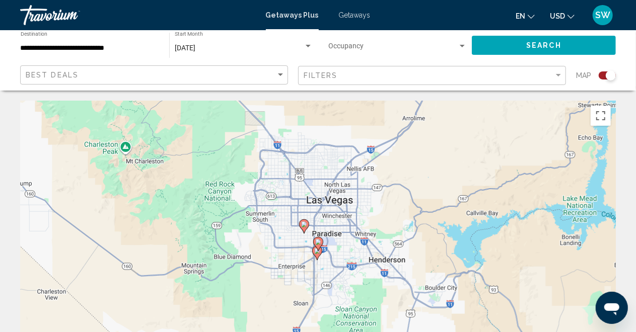
click at [317, 247] on icon "Main content" at bounding box center [317, 244] width 9 height 13
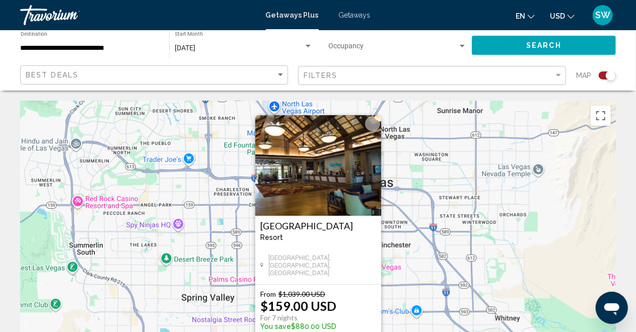
click at [421, 238] on div "To activate drag with keyboard, press Alt + Enter. Once in keyboard drag state,…" at bounding box center [318, 252] width 596 height 302
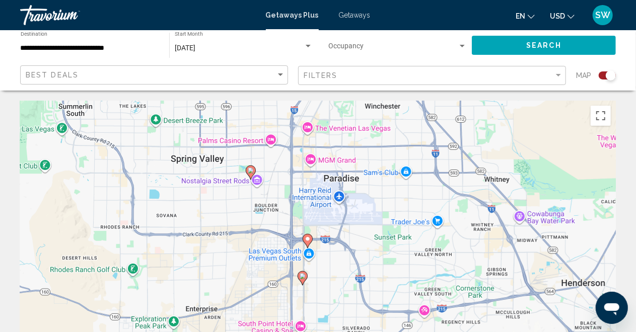
drag, startPoint x: 368, startPoint y: 269, endPoint x: 359, endPoint y: 129, distance: 140.3
click at [359, 129] on div "To activate drag with keyboard, press Alt + Enter. Once in keyboard drag state,…" at bounding box center [318, 252] width 596 height 302
click at [307, 239] on image "Main content" at bounding box center [308, 239] width 6 height 6
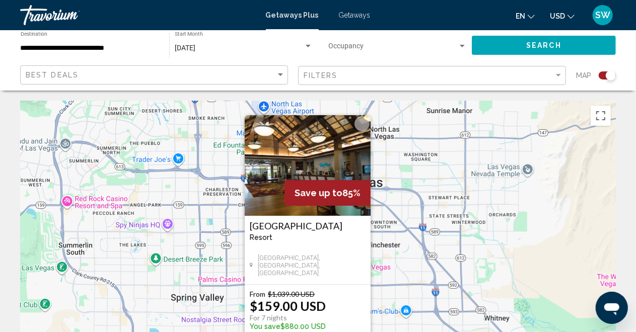
click at [403, 261] on div "To activate drag with keyboard, press Alt + Enter. Once in keyboard drag state,…" at bounding box center [318, 252] width 596 height 302
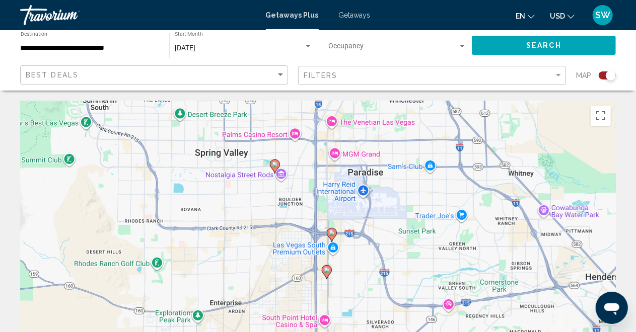
drag, startPoint x: 403, startPoint y: 261, endPoint x: 429, endPoint y: 114, distance: 149.2
click at [429, 114] on div "To activate drag with keyboard, press Alt + Enter. Once in keyboard drag state,…" at bounding box center [318, 252] width 596 height 302
click at [276, 163] on image "Main content" at bounding box center [276, 165] width 6 height 6
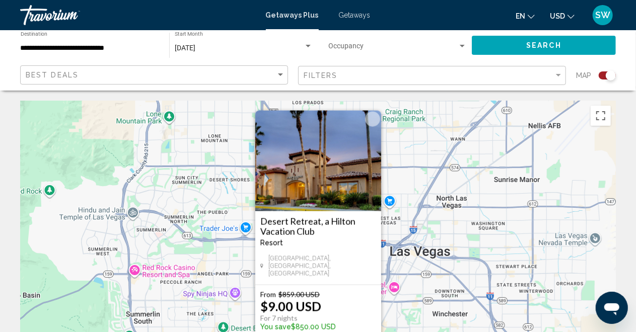
click at [421, 204] on div "To activate drag with keyboard, press Alt + Enter. Once in keyboard drag state,…" at bounding box center [318, 252] width 596 height 302
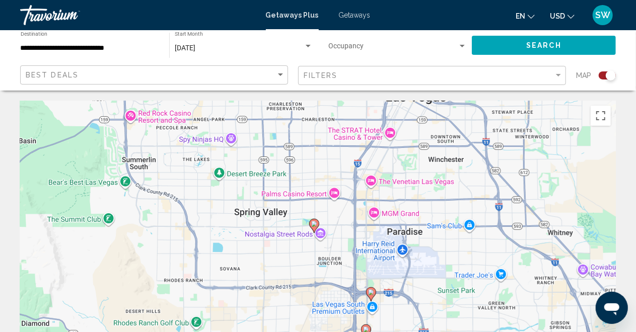
drag, startPoint x: 394, startPoint y: 291, endPoint x: 368, endPoint y: 200, distance: 94.2
click at [390, 136] on div "To activate drag with keyboard, press Alt + Enter. Once in keyboard drag state,…" at bounding box center [318, 252] width 596 height 302
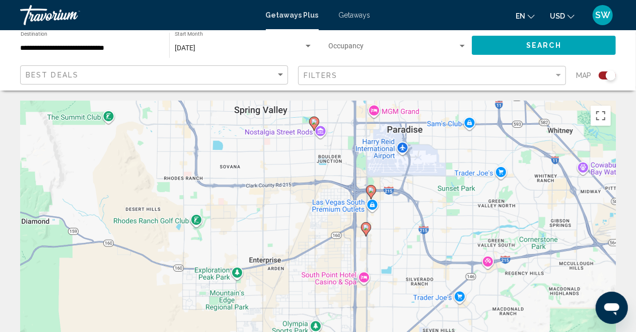
drag, startPoint x: 339, startPoint y: 272, endPoint x: 340, endPoint y: 167, distance: 104.8
click at [340, 167] on div "To activate drag with keyboard, press Alt + Enter. Once in keyboard drag state,…" at bounding box center [318, 252] width 596 height 302
click at [369, 232] on gmp-advanced-marker "Main content" at bounding box center [366, 229] width 10 height 15
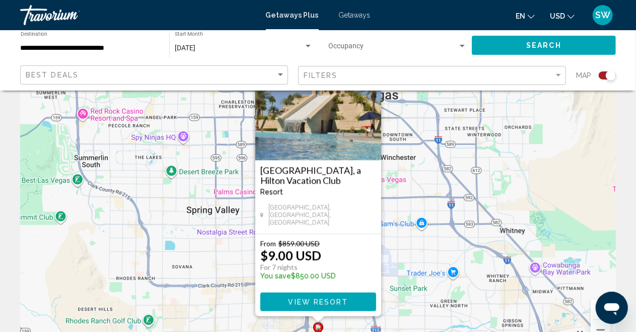
scroll to position [101, 0]
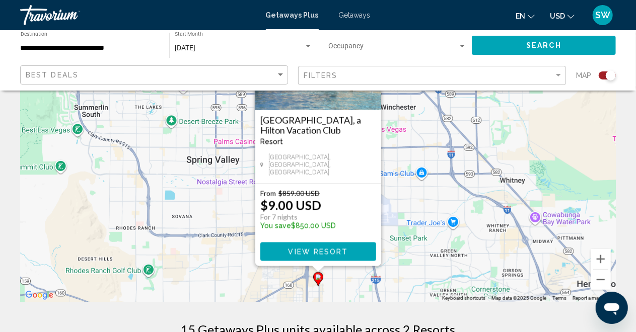
click at [404, 254] on div "To activate drag with keyboard, press Alt + Enter. Once in keyboard drag state,…" at bounding box center [318, 151] width 596 height 302
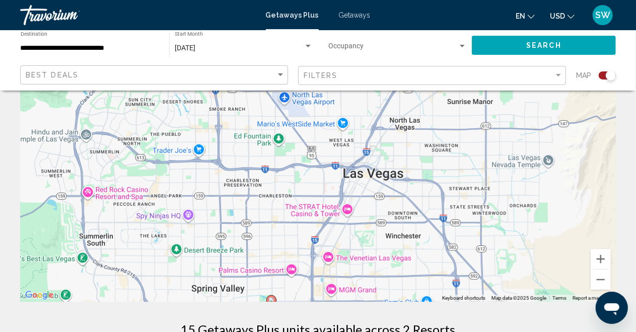
drag, startPoint x: 395, startPoint y: 220, endPoint x: 404, endPoint y: 290, distance: 70.0
click at [400, 232] on html "**********" at bounding box center [318, 65] width 636 height 332
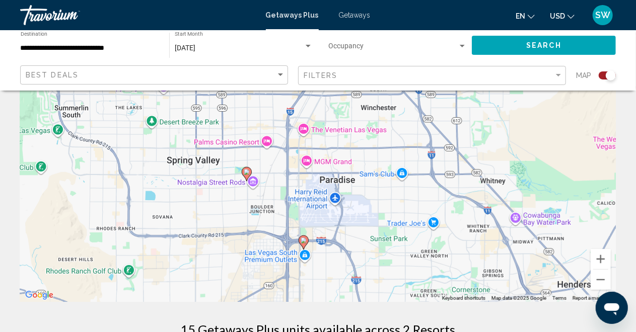
drag, startPoint x: 434, startPoint y: 195, endPoint x: 410, endPoint y: 66, distance: 130.7
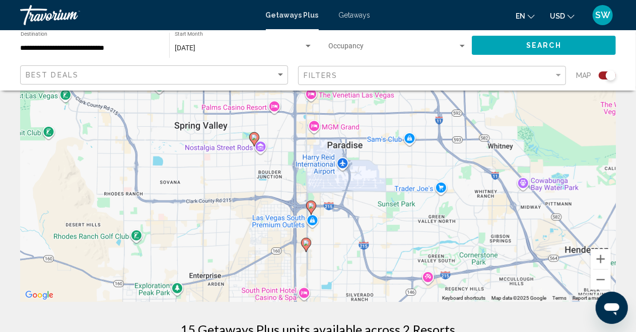
drag, startPoint x: 332, startPoint y: 229, endPoint x: 342, endPoint y: 192, distance: 37.4
click at [342, 192] on div "To activate drag with keyboard, press Alt + Enter. Once in keyboard drag state,…" at bounding box center [318, 151] width 596 height 302
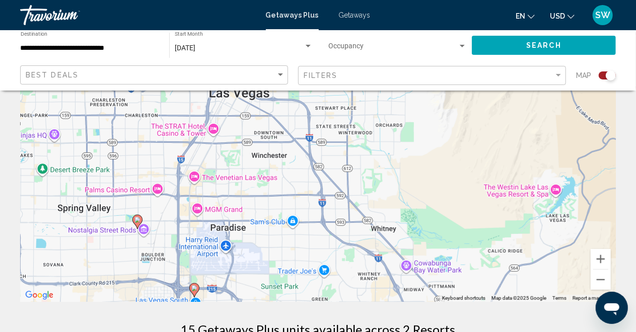
drag, startPoint x: 455, startPoint y: 213, endPoint x: 338, endPoint y: 295, distance: 143.2
click at [338, 295] on div "To activate drag with keyboard, press Alt + Enter. Once in keyboard drag state,…" at bounding box center [318, 151] width 596 height 302
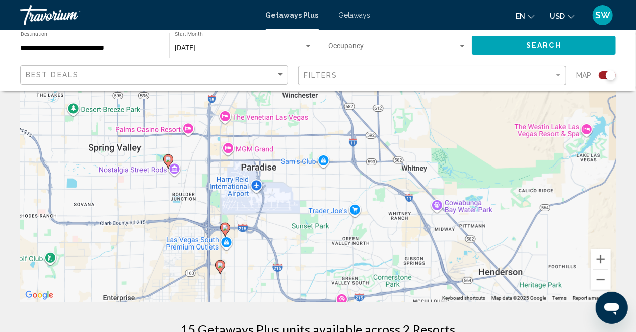
drag, startPoint x: 408, startPoint y: 257, endPoint x: 440, endPoint y: 194, distance: 70.7
click at [440, 194] on div "To activate drag with keyboard, press Alt + Enter. Once in keyboard drag state,…" at bounding box center [318, 151] width 596 height 302
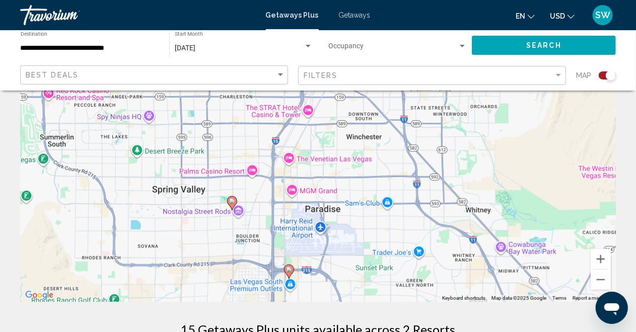
drag, startPoint x: 346, startPoint y: 242, endPoint x: 410, endPoint y: 284, distance: 76.7
click at [410, 284] on div "To activate drag with keyboard, press Alt + Enter. Once in keyboard drag state,…" at bounding box center [318, 151] width 596 height 302
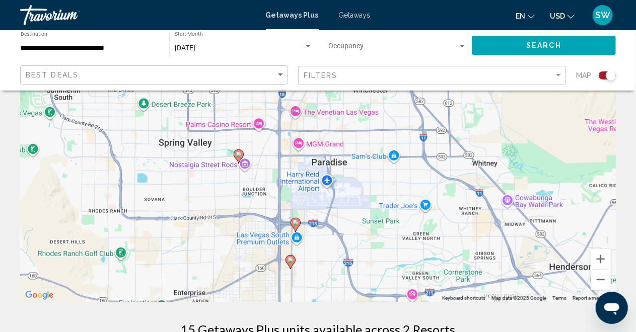
drag, startPoint x: 307, startPoint y: 267, endPoint x: 315, endPoint y: 220, distance: 48.0
click at [315, 220] on div "To activate drag with keyboard, press Alt + Enter. Once in keyboard drag state,…" at bounding box center [318, 151] width 596 height 302
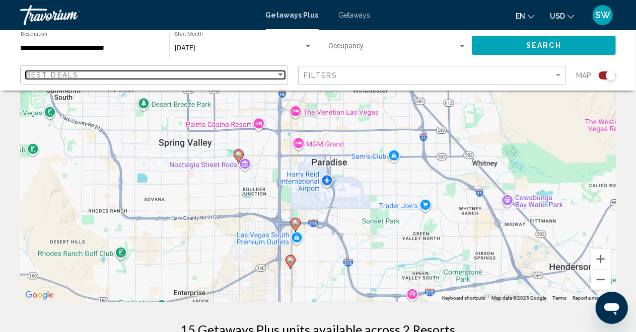
click at [276, 74] on div "Best Deals" at bounding box center [155, 75] width 259 height 8
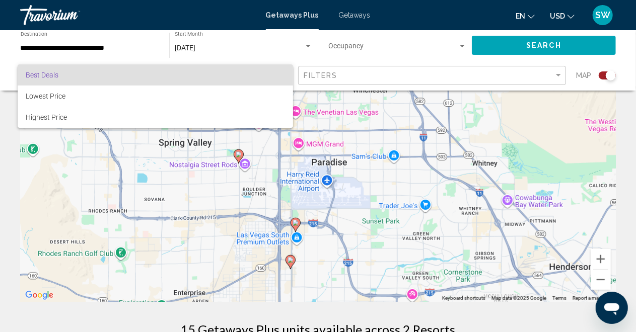
click at [361, 75] on div at bounding box center [318, 166] width 636 height 332
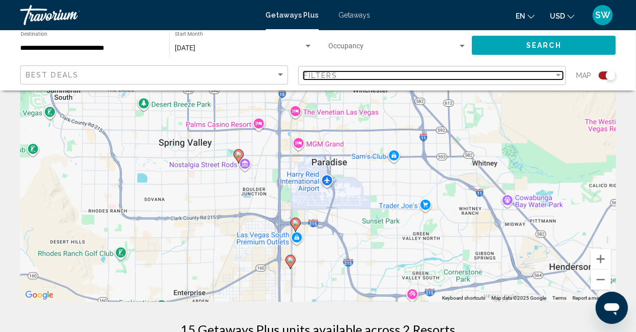
click at [361, 75] on div "Filters" at bounding box center [429, 76] width 250 height 8
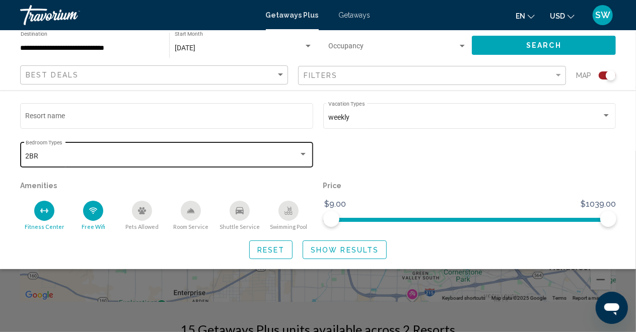
click at [302, 154] on div "Search widget" at bounding box center [303, 154] width 5 height 3
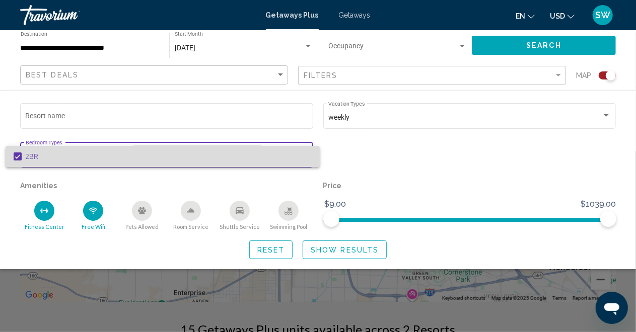
click at [302, 154] on span "2BR" at bounding box center [169, 156] width 287 height 21
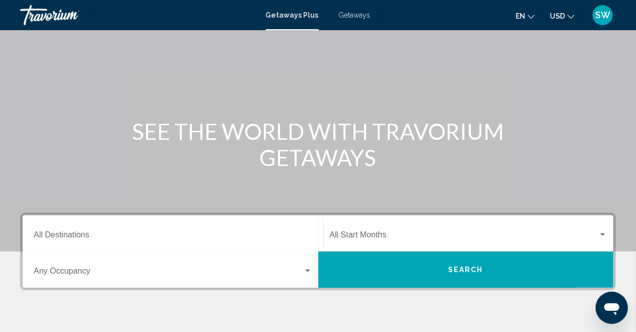
scroll to position [101, 0]
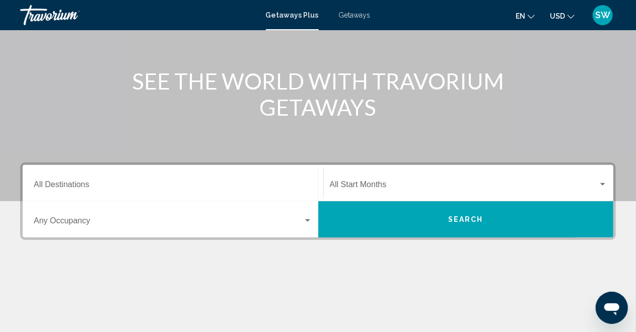
click at [97, 181] on div "Destination All Destinations" at bounding box center [173, 184] width 279 height 32
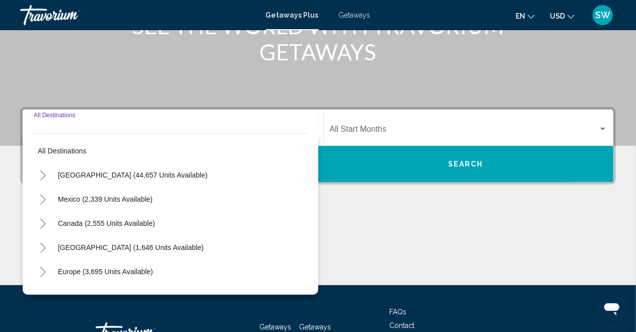
scroll to position [230, 0]
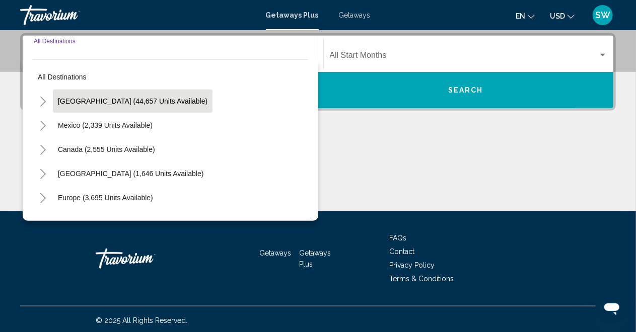
click at [88, 101] on span "[GEOGRAPHIC_DATA] (44,657 units available)" at bounding box center [133, 101] width 150 height 8
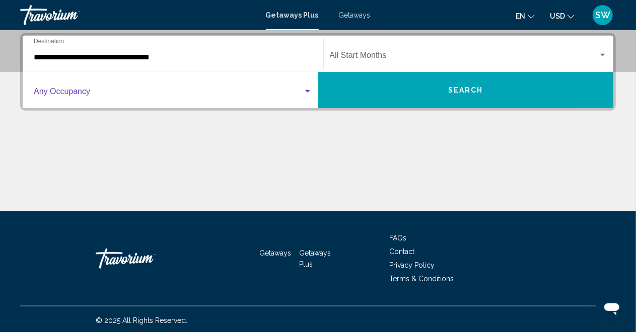
click at [310, 90] on div "Search widget" at bounding box center [307, 92] width 9 height 8
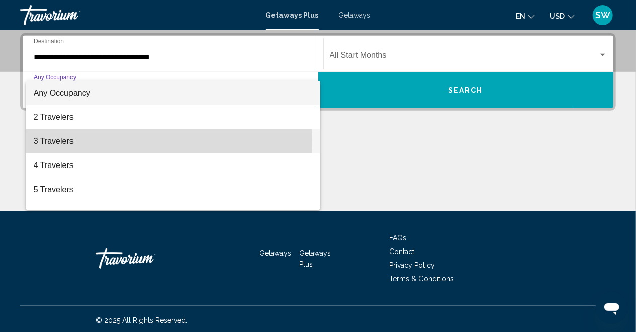
click at [57, 144] on span "3 Travelers" at bounding box center [173, 141] width 279 height 24
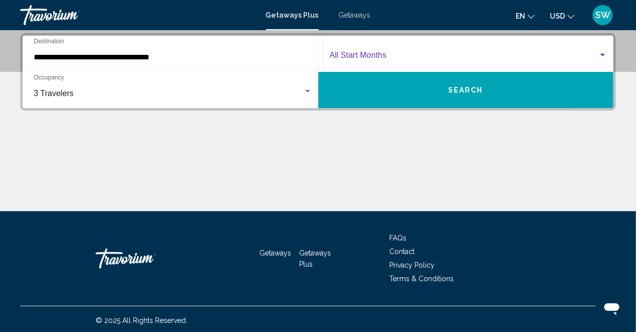
click at [353, 54] on span "Search widget" at bounding box center [464, 57] width 269 height 9
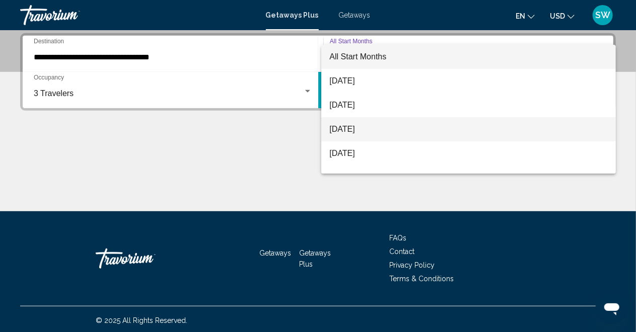
click at [339, 128] on span "[DATE]" at bounding box center [468, 129] width 278 height 24
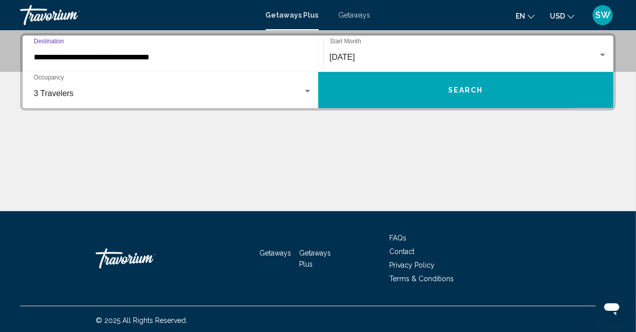
click at [65, 55] on input "**********" at bounding box center [173, 57] width 279 height 9
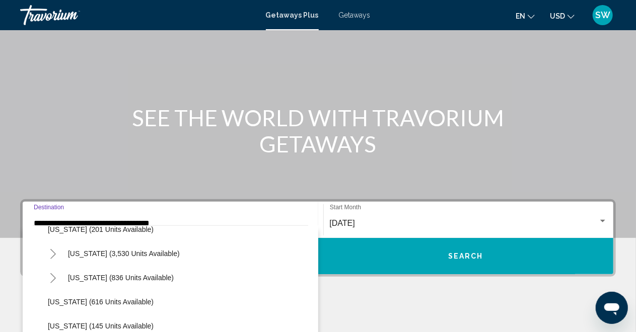
scroll to position [554, 0]
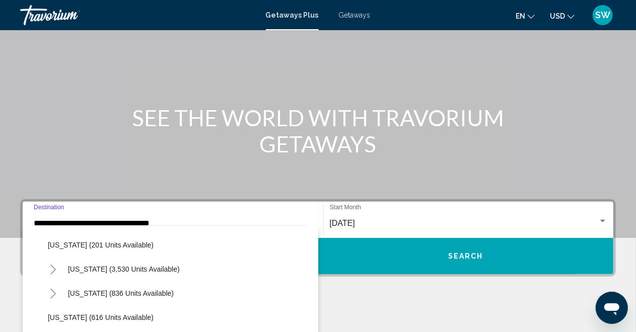
click at [54, 266] on icon "Toggle Nevada (3,530 units available)" at bounding box center [53, 270] width 8 height 10
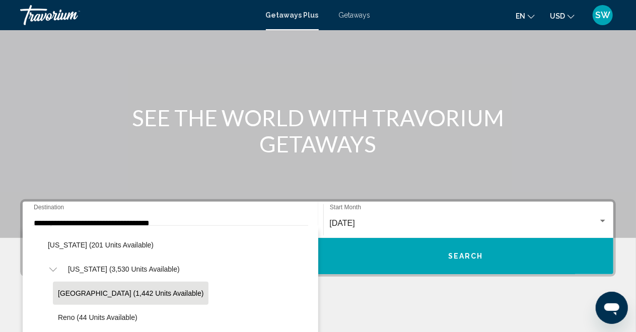
click at [75, 293] on span "[GEOGRAPHIC_DATA] (1,442 units available)" at bounding box center [131, 294] width 146 height 8
type input "**********"
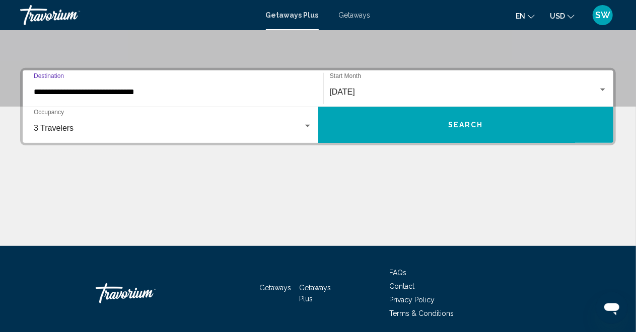
scroll to position [180, 0]
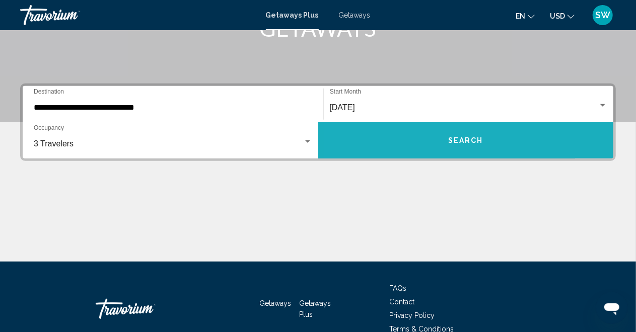
click at [406, 135] on button "Search" at bounding box center [466, 140] width 296 height 36
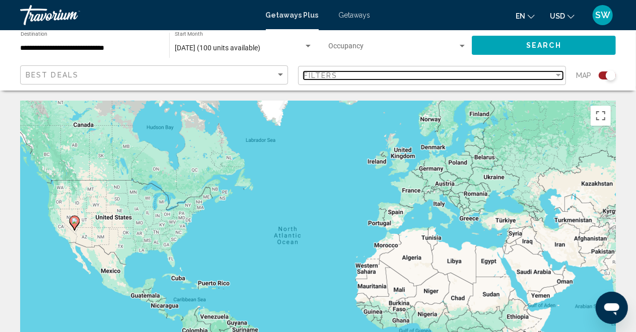
click at [501, 75] on div "Filters" at bounding box center [429, 76] width 250 height 8
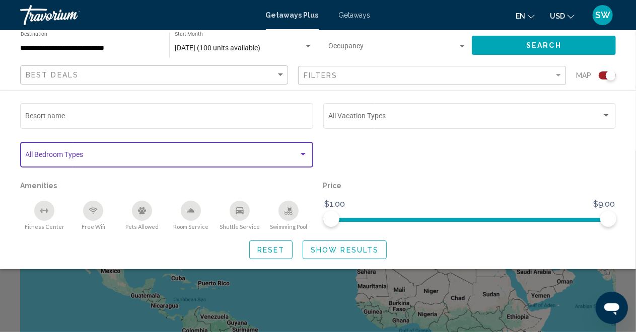
click at [303, 155] on div "Search widget" at bounding box center [303, 154] width 5 height 3
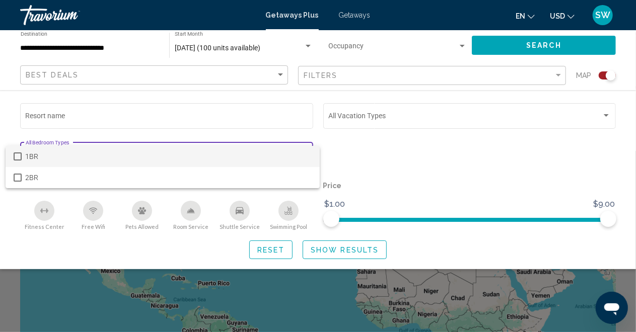
click at [17, 156] on mat-pseudo-checkbox at bounding box center [18, 157] width 8 height 8
click at [607, 114] on div at bounding box center [318, 166] width 636 height 332
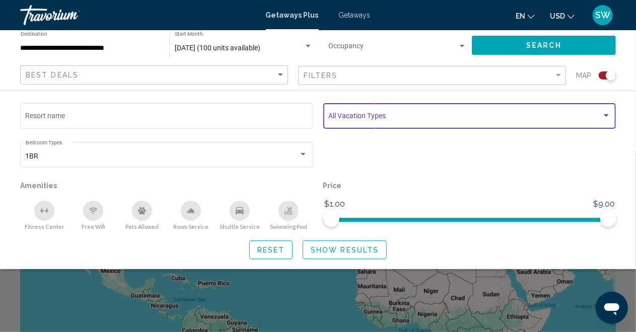
click at [607, 114] on div "Search widget" at bounding box center [606, 116] width 9 height 8
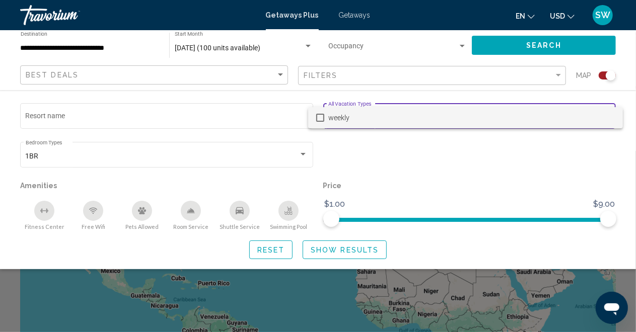
click at [319, 118] on mat-pseudo-checkbox at bounding box center [320, 118] width 8 height 8
click at [326, 251] on div at bounding box center [318, 166] width 636 height 332
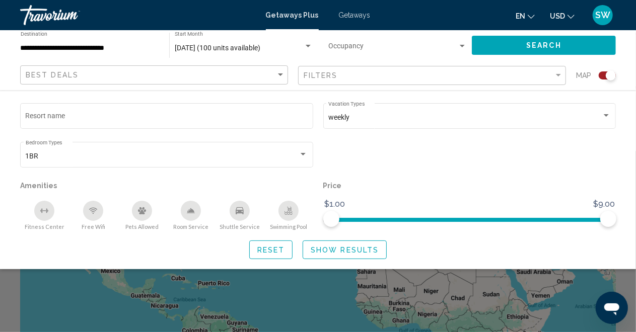
click at [350, 252] on span "Show Results" at bounding box center [345, 250] width 68 height 8
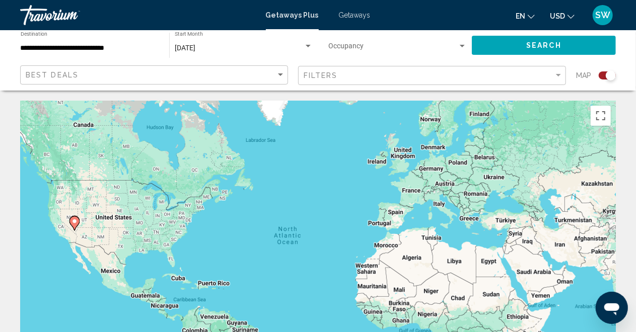
click at [599, 76] on div "Search widget" at bounding box center [607, 76] width 17 height 8
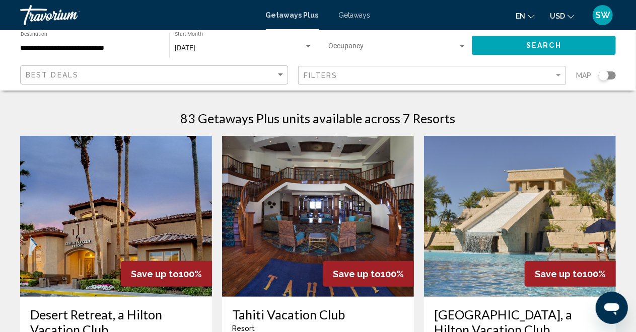
click at [614, 77] on div "Search widget" at bounding box center [607, 76] width 17 height 8
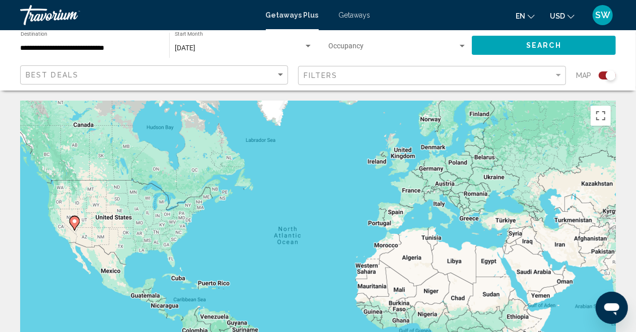
click at [602, 78] on div "Search widget" at bounding box center [607, 76] width 17 height 8
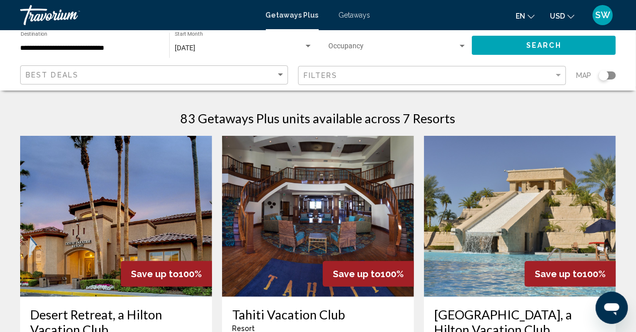
click at [613, 76] on div "Search widget" at bounding box center [607, 76] width 17 height 8
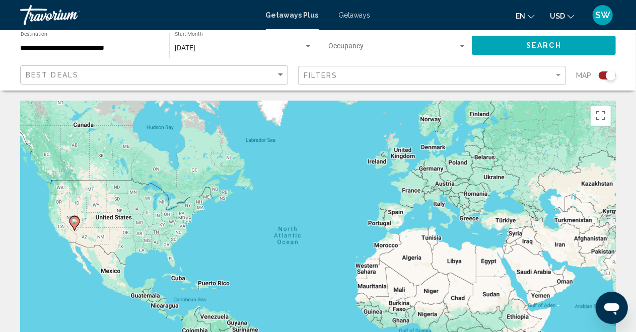
click at [72, 223] on image "Main content" at bounding box center [75, 222] width 6 height 6
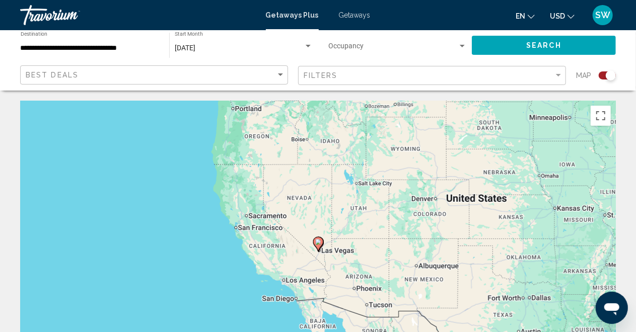
click at [317, 246] on icon "Main content" at bounding box center [317, 244] width 9 height 13
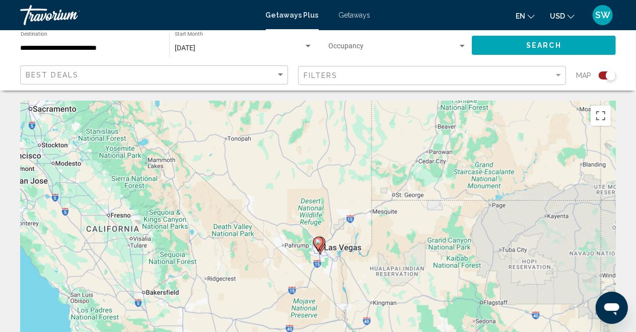
click at [317, 246] on icon "Main content" at bounding box center [317, 244] width 9 height 13
type input "**********"
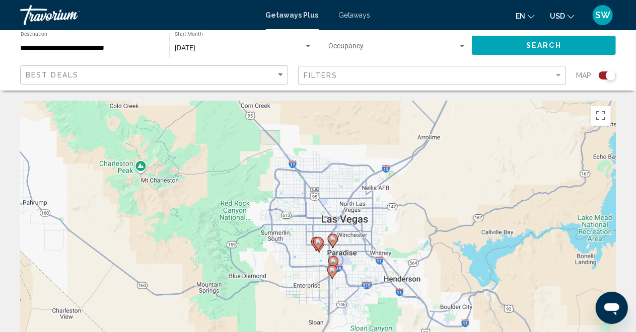
click at [317, 246] on icon "Main content" at bounding box center [317, 244] width 9 height 13
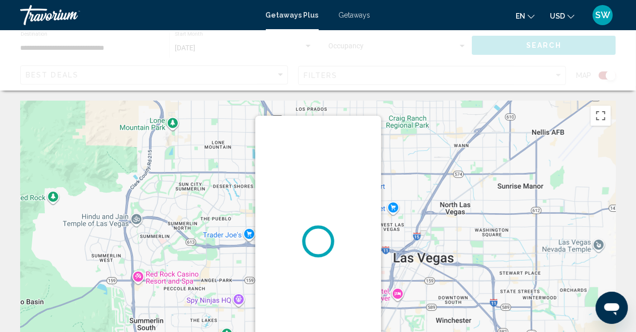
click at [437, 235] on div "To activate drag with keyboard, press Alt + Enter. Once in keyboard drag state,…" at bounding box center [318, 252] width 596 height 302
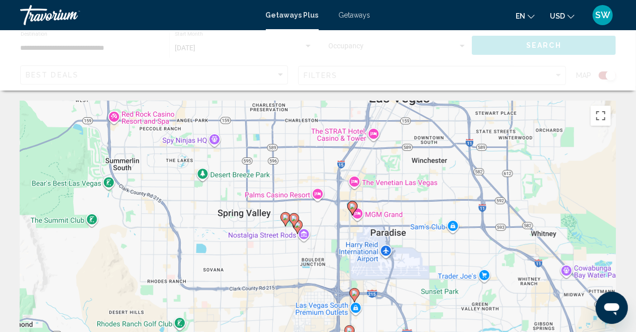
drag, startPoint x: 425, startPoint y: 278, endPoint x: 401, endPoint y: 117, distance: 163.0
click at [401, 117] on div "To activate drag with keyboard, press Alt + Enter. Once in keyboard drag state,…" at bounding box center [318, 252] width 596 height 302
click at [353, 205] on image "Main content" at bounding box center [353, 207] width 6 height 6
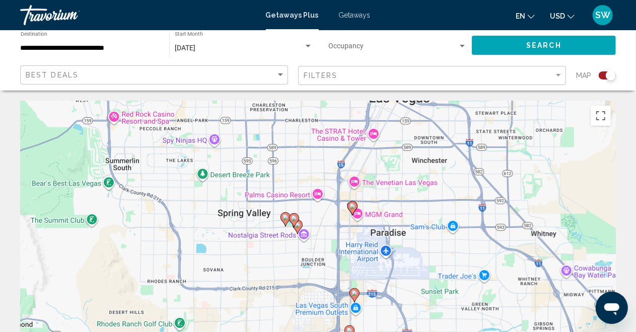
click at [350, 207] on image "Main content" at bounding box center [353, 207] width 6 height 6
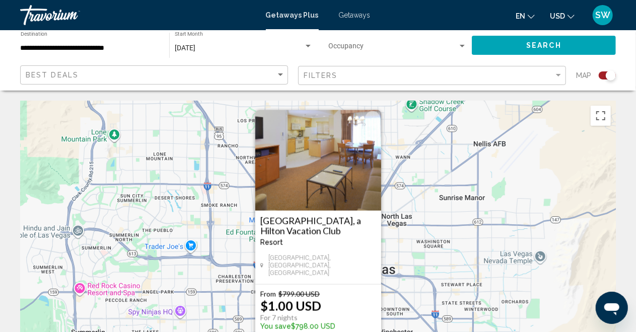
click at [402, 264] on div "To activate drag with keyboard, press Alt + Enter. Once in keyboard drag state,…" at bounding box center [318, 252] width 596 height 302
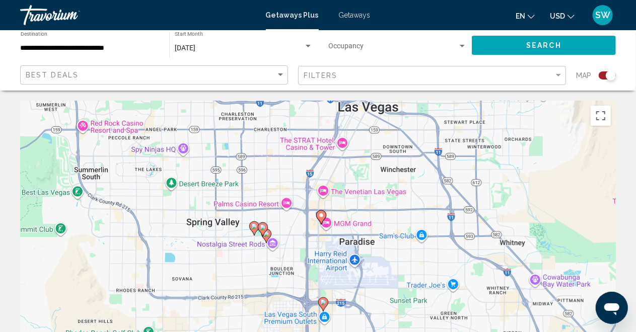
drag, startPoint x: 396, startPoint y: 268, endPoint x: 399, endPoint y: 104, distance: 164.2
click at [400, 102] on div "To activate drag with keyboard, press Alt + Enter. Once in keyboard drag state,…" at bounding box center [318, 252] width 596 height 302
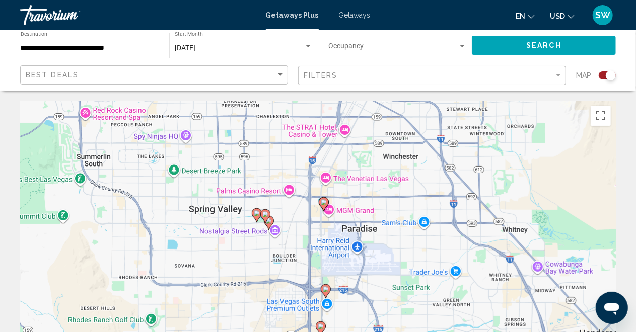
click at [369, 236] on div "To activate drag with keyboard, press Alt + Enter. Once in keyboard drag state,…" at bounding box center [318, 252] width 596 height 302
click at [323, 201] on image "Main content" at bounding box center [324, 202] width 6 height 6
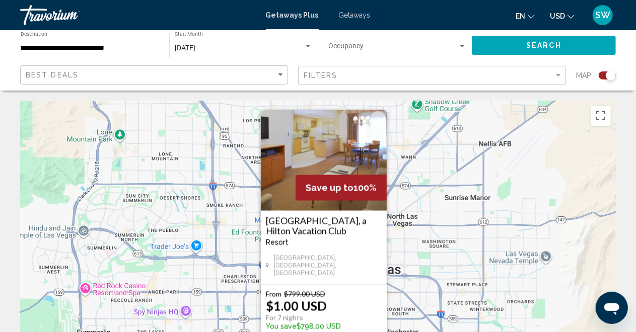
click at [319, 181] on div "Save up to 100%" at bounding box center [341, 188] width 91 height 26
click at [326, 244] on div "Resort - This is an adults only resort" at bounding box center [324, 243] width 116 height 8
click at [316, 167] on img "Main content" at bounding box center [324, 160] width 126 height 101
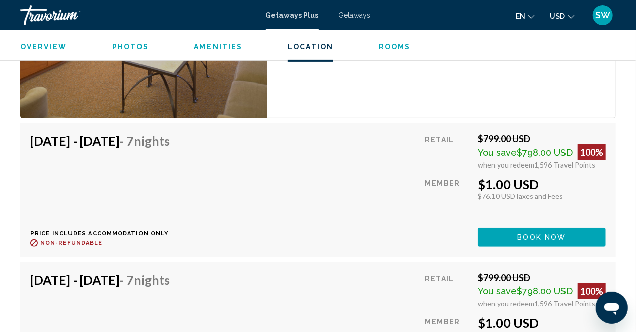
scroll to position [1967, 0]
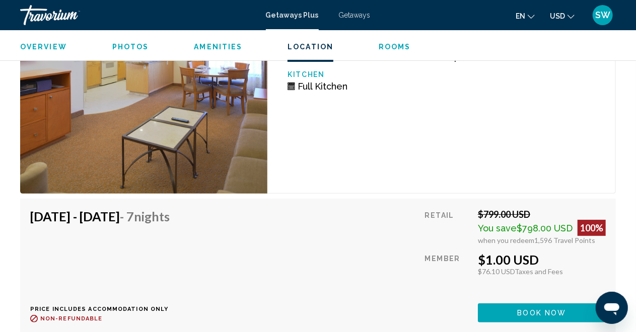
click at [541, 307] on button "Book now" at bounding box center [542, 313] width 128 height 19
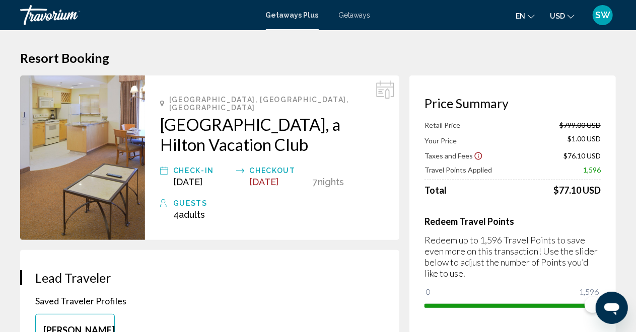
drag, startPoint x: 159, startPoint y: 110, endPoint x: 335, endPoint y: 139, distance: 178.1
click at [348, 141] on div "Las Vegas, NV, USA Polo Towers Suites, a Hilton Vacation Club Check-In Oct 3, 2…" at bounding box center [272, 158] width 254 height 165
copy h2 "[GEOGRAPHIC_DATA], a Hilton Vacation Club"
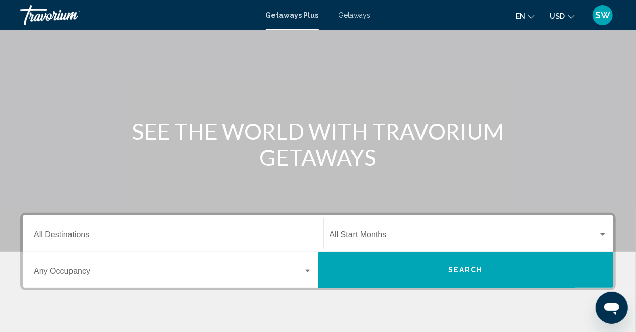
click at [133, 230] on div "Destination All Destinations" at bounding box center [173, 234] width 279 height 32
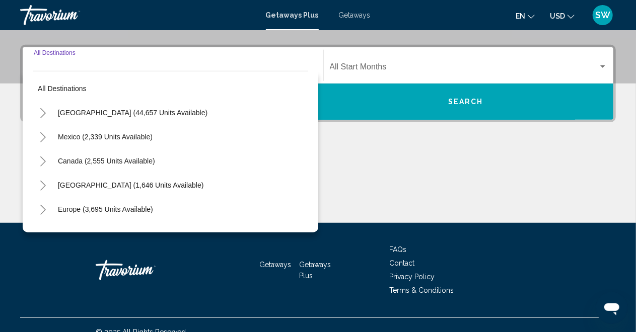
scroll to position [230, 0]
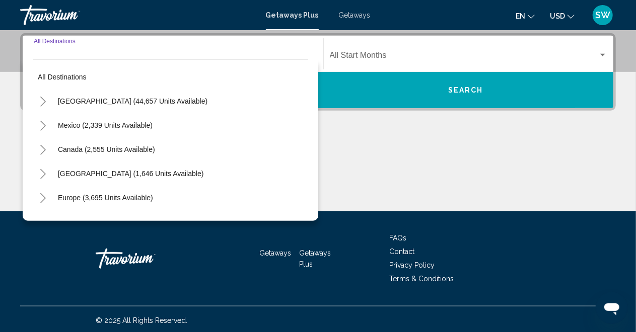
click at [48, 101] on button "Toggle United States (44,657 units available)" at bounding box center [43, 101] width 20 height 20
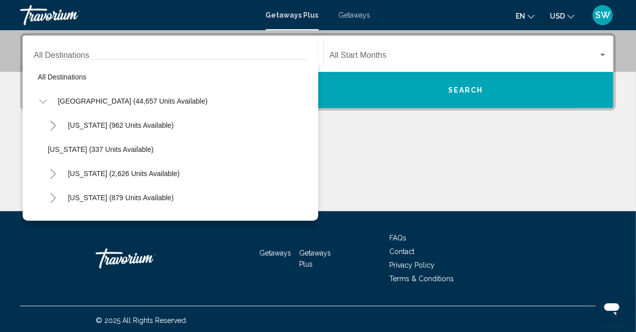
click at [55, 125] on icon "Toggle Arizona (962 units available)" at bounding box center [53, 126] width 6 height 10
click at [55, 124] on icon "Toggle Arizona (962 units available)" at bounding box center [53, 126] width 8 height 4
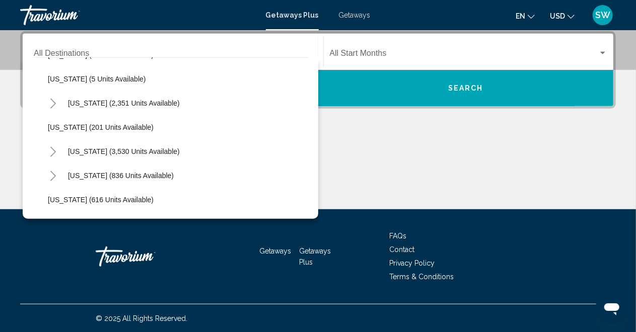
scroll to position [554, 0]
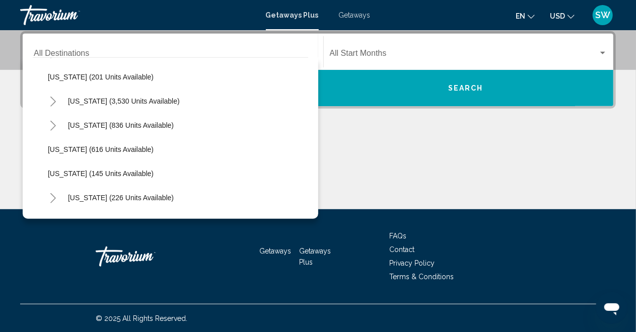
click at [52, 101] on icon "Toggle Nevada (3,530 units available)" at bounding box center [53, 102] width 8 height 10
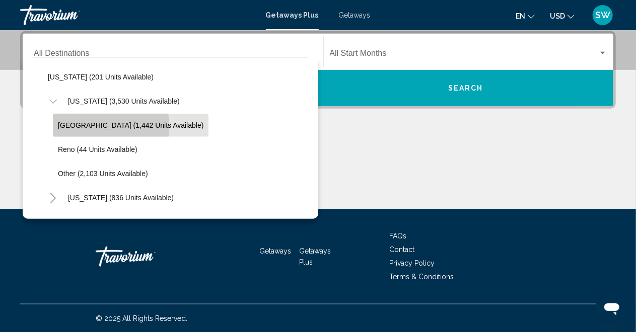
click at [73, 126] on span "Las Vegas (1,442 units available)" at bounding box center [131, 125] width 146 height 8
type input "**********"
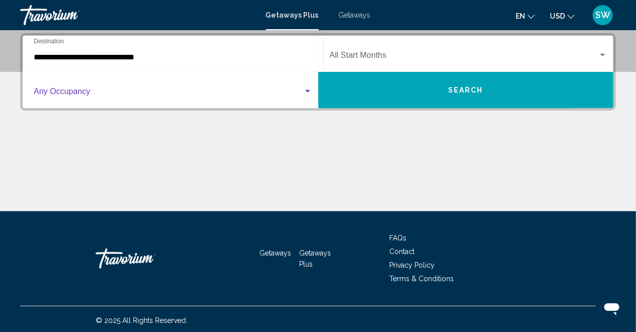
click at [309, 93] on div "Search widget" at bounding box center [307, 92] width 9 height 8
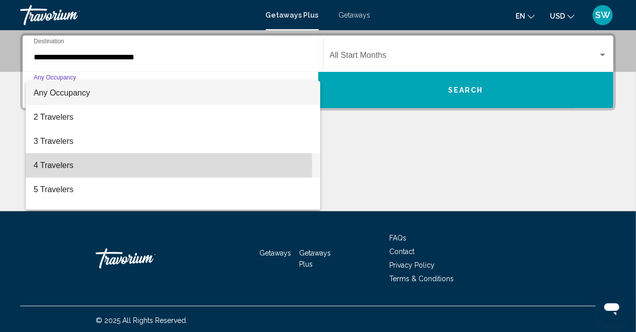
click at [61, 163] on span "4 Travelers" at bounding box center [173, 166] width 279 height 24
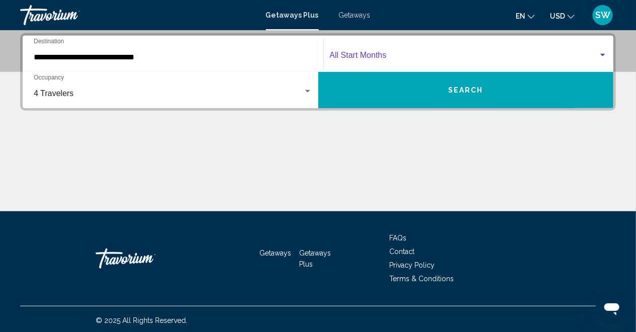
click at [458, 57] on span "Search widget" at bounding box center [464, 57] width 269 height 9
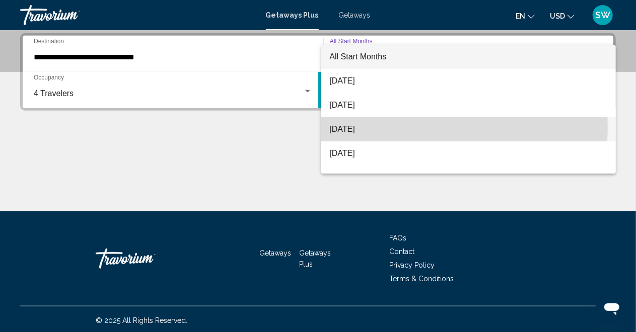
click at [359, 127] on span "October 2025" at bounding box center [468, 129] width 278 height 24
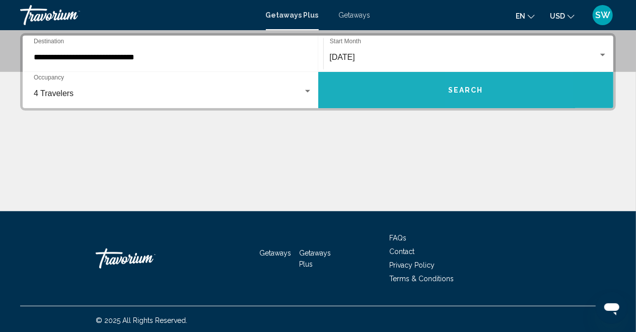
click at [475, 91] on span "Search" at bounding box center [465, 91] width 35 height 8
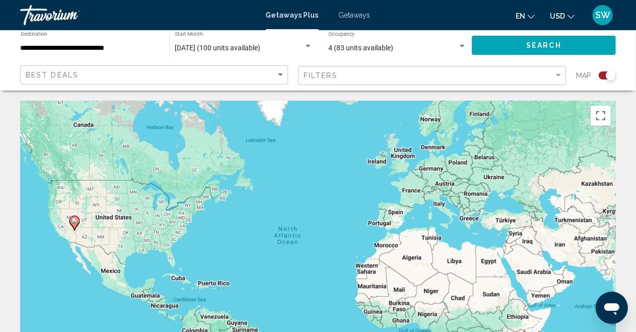
click at [78, 227] on gmp-advanced-marker "Main content" at bounding box center [75, 223] width 10 height 15
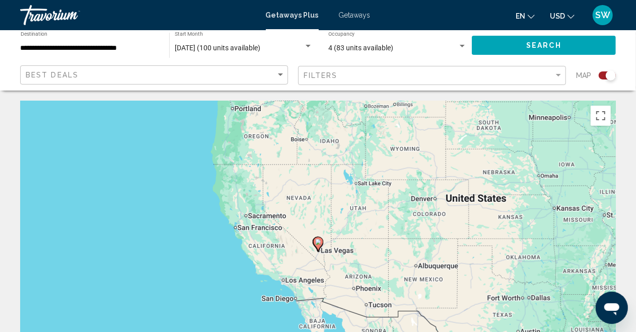
click at [320, 250] on gmp-advanced-marker "Main content" at bounding box center [318, 244] width 10 height 15
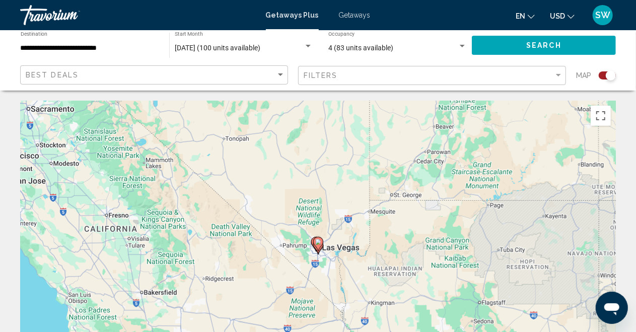
click at [317, 247] on icon "Main content" at bounding box center [317, 244] width 9 height 13
type input "**********"
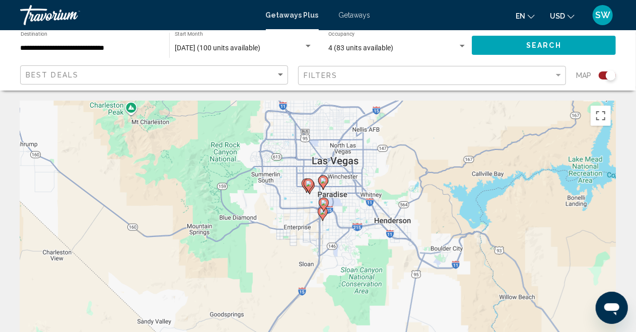
drag, startPoint x: 388, startPoint y: 240, endPoint x: 393, endPoint y: 177, distance: 63.2
click at [393, 177] on div "To activate drag with keyboard, press Alt + Enter. Once in keyboard drag state,…" at bounding box center [318, 252] width 596 height 302
click at [321, 185] on icon "Main content" at bounding box center [322, 182] width 9 height 13
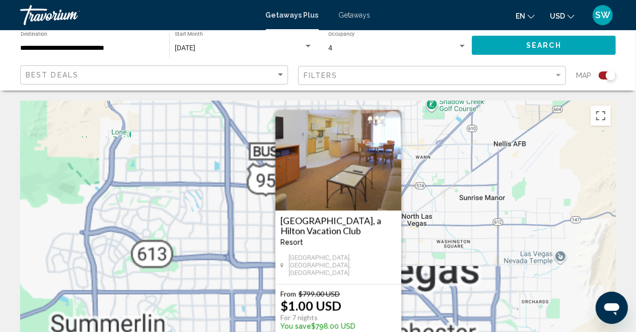
click at [454, 247] on div "To activate drag with keyboard, press Alt + Enter. Once in keyboard drag state,…" at bounding box center [318, 252] width 596 height 302
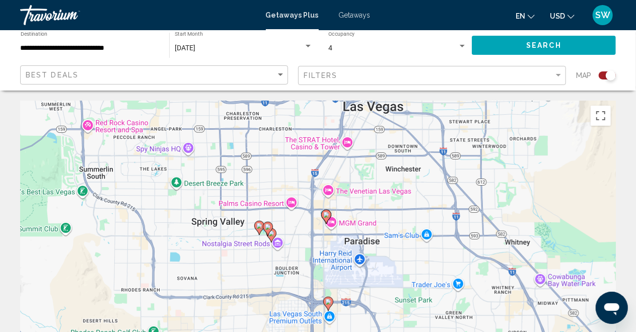
drag, startPoint x: 443, startPoint y: 257, endPoint x: 432, endPoint y: 93, distance: 164.6
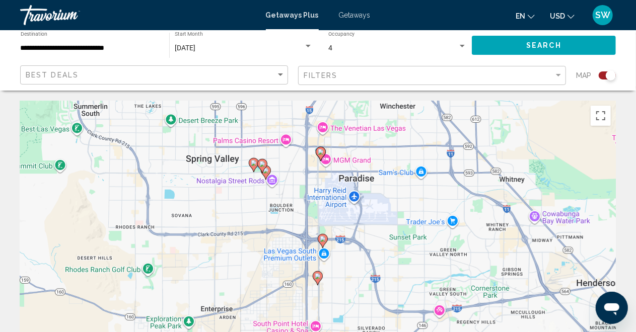
drag, startPoint x: 414, startPoint y: 234, endPoint x: 410, endPoint y: 170, distance: 64.1
click at [410, 170] on div "To activate drag with keyboard, press Alt + Enter. Once in keyboard drag state,…" at bounding box center [318, 252] width 596 height 302
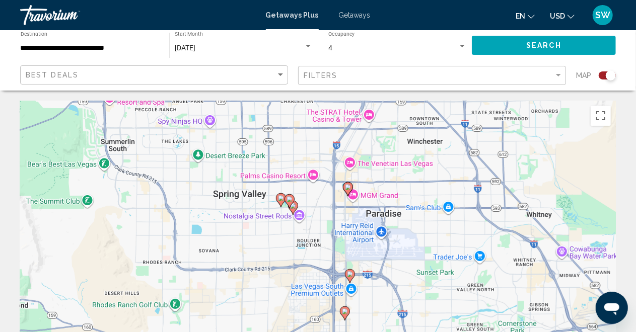
drag, startPoint x: 361, startPoint y: 159, endPoint x: 389, endPoint y: 195, distance: 45.9
click at [389, 195] on div "To activate drag with keyboard, press Alt + Enter. Once in keyboard drag state,…" at bounding box center [318, 252] width 596 height 302
click at [293, 208] on gmp-advanced-marker "Main content" at bounding box center [290, 201] width 10 height 15
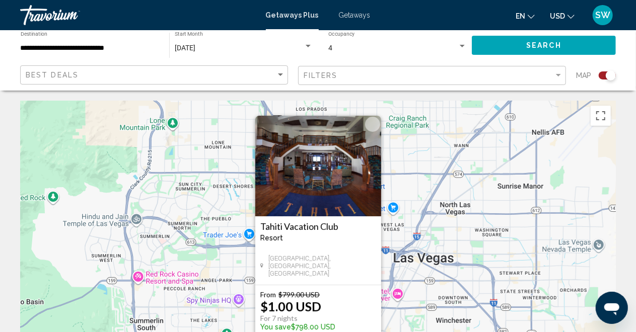
click at [412, 184] on div "To activate drag with keyboard, press Alt + Enter. Once in keyboard drag state,…" at bounding box center [318, 252] width 596 height 302
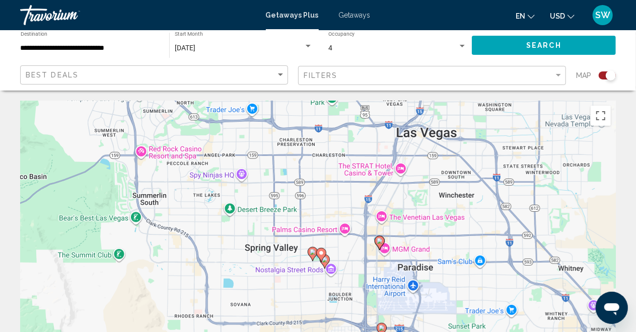
drag, startPoint x: 335, startPoint y: 257, endPoint x: 335, endPoint y: 135, distance: 121.9
click at [336, 134] on div "To activate drag with keyboard, press Alt + Enter. Once in keyboard drag state,…" at bounding box center [318, 252] width 596 height 302
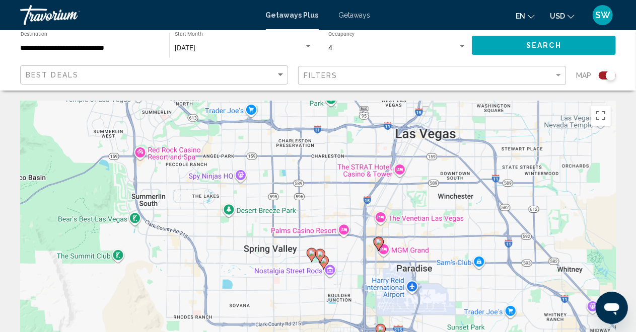
click at [318, 255] on image "Main content" at bounding box center [320, 254] width 6 height 6
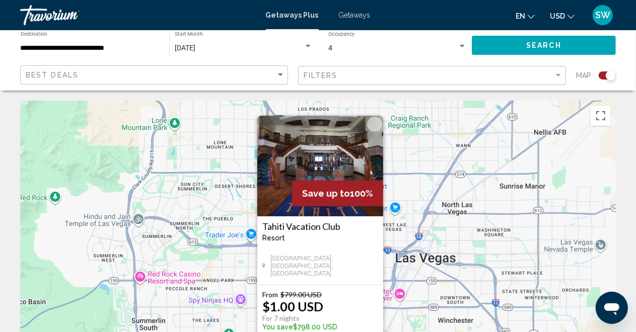
click at [407, 225] on div "To activate drag with keyboard, press Alt + Enter. Once in keyboard drag state,…" at bounding box center [318, 252] width 596 height 302
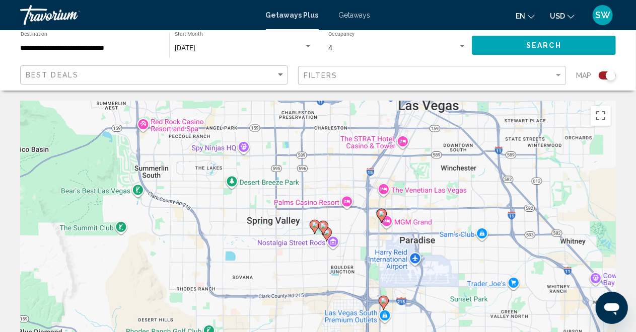
drag, startPoint x: 357, startPoint y: 282, endPoint x: 362, endPoint y: 126, distance: 155.7
click at [362, 126] on div "To activate drag with keyboard, press Alt + Enter. Once in keyboard drag state,…" at bounding box center [318, 252] width 596 height 302
click at [314, 225] on image "Main content" at bounding box center [315, 225] width 6 height 6
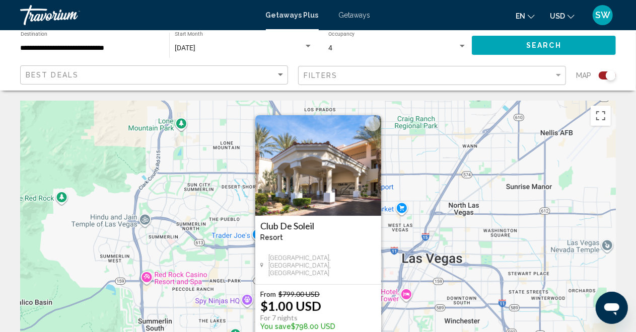
click at [425, 226] on div "To activate drag with keyboard, press Alt + Enter. Once in keyboard drag state,…" at bounding box center [318, 252] width 596 height 302
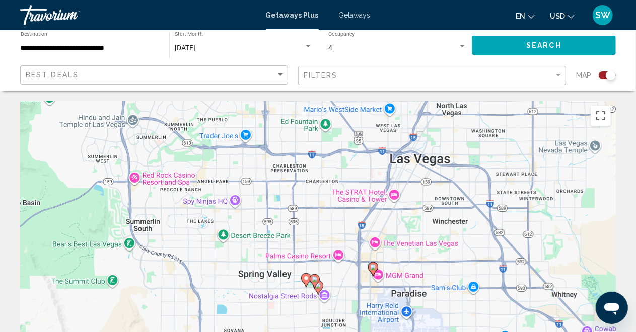
drag, startPoint x: 425, startPoint y: 193, endPoint x: 364, endPoint y: 177, distance: 63.4
click at [302, 280] on icon "Main content" at bounding box center [305, 280] width 9 height 13
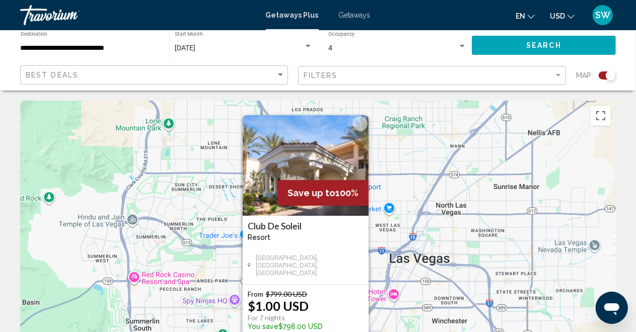
click at [393, 229] on div "To activate drag with keyboard, press Alt + Enter. Once in keyboard drag state,…" at bounding box center [318, 252] width 596 height 302
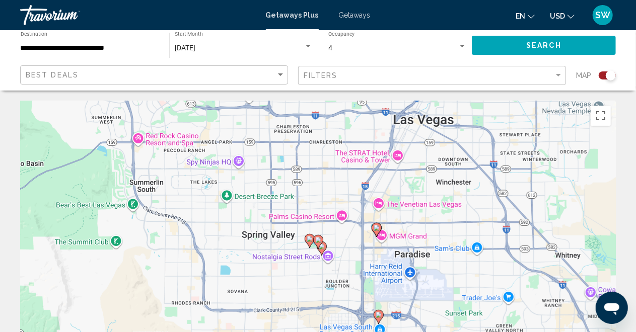
drag, startPoint x: 387, startPoint y: 221, endPoint x: 389, endPoint y: 92, distance: 129.0
click at [320, 243] on image "Main content" at bounding box center [318, 240] width 6 height 6
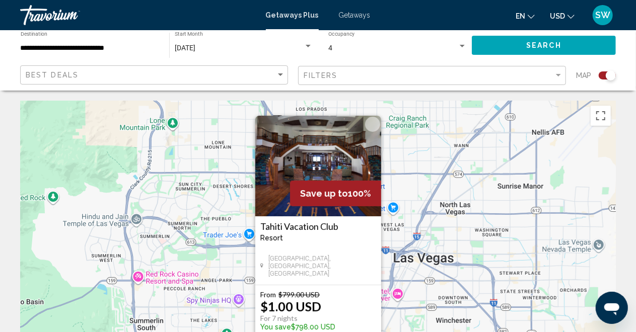
click at [338, 224] on h3 "Tahiti Vacation Club" at bounding box center [318, 227] width 116 height 10
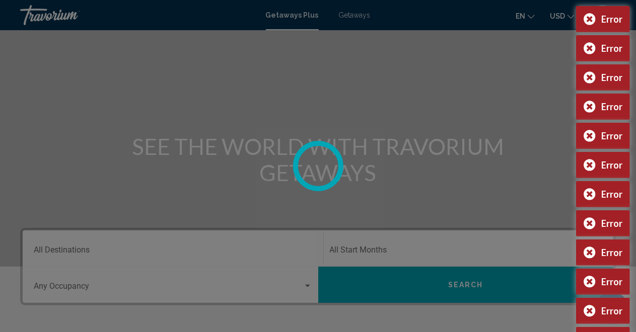
scroll to position [101, 0]
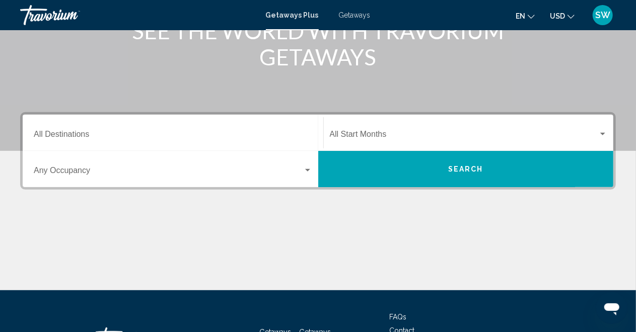
click at [112, 139] on input "Destination All Destinations" at bounding box center [173, 136] width 279 height 9
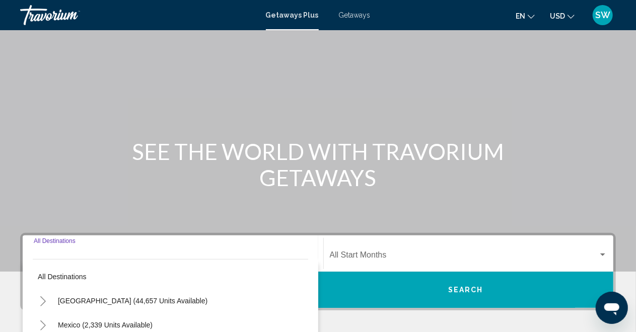
scroll to position [29, 0]
